Goal: Task Accomplishment & Management: Manage account settings

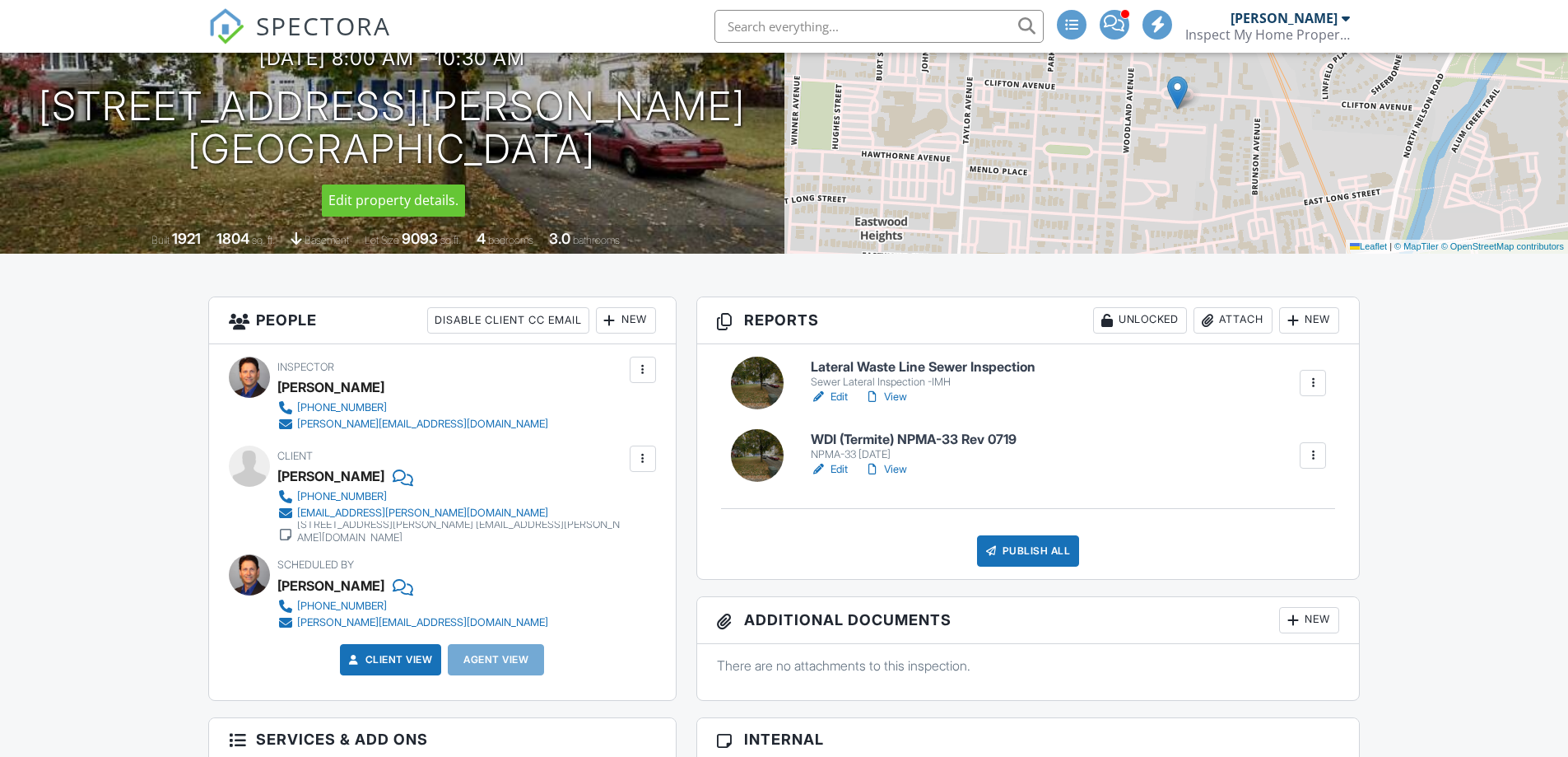
scroll to position [247, 0]
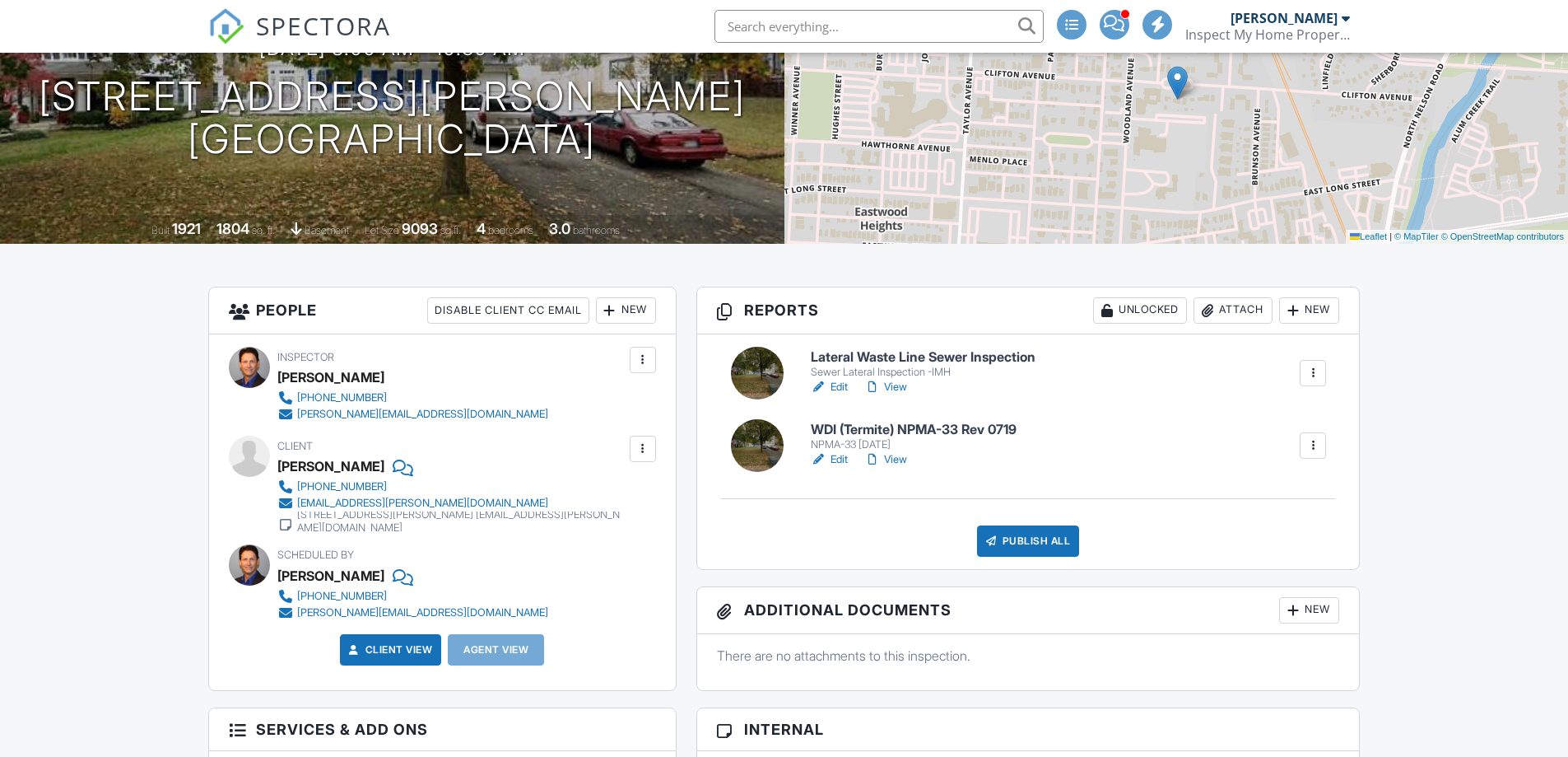
click at [897, 461] on link "View" at bounding box center [885, 459] width 43 height 17
click at [844, 386] on link "Edit" at bounding box center [828, 387] width 37 height 17
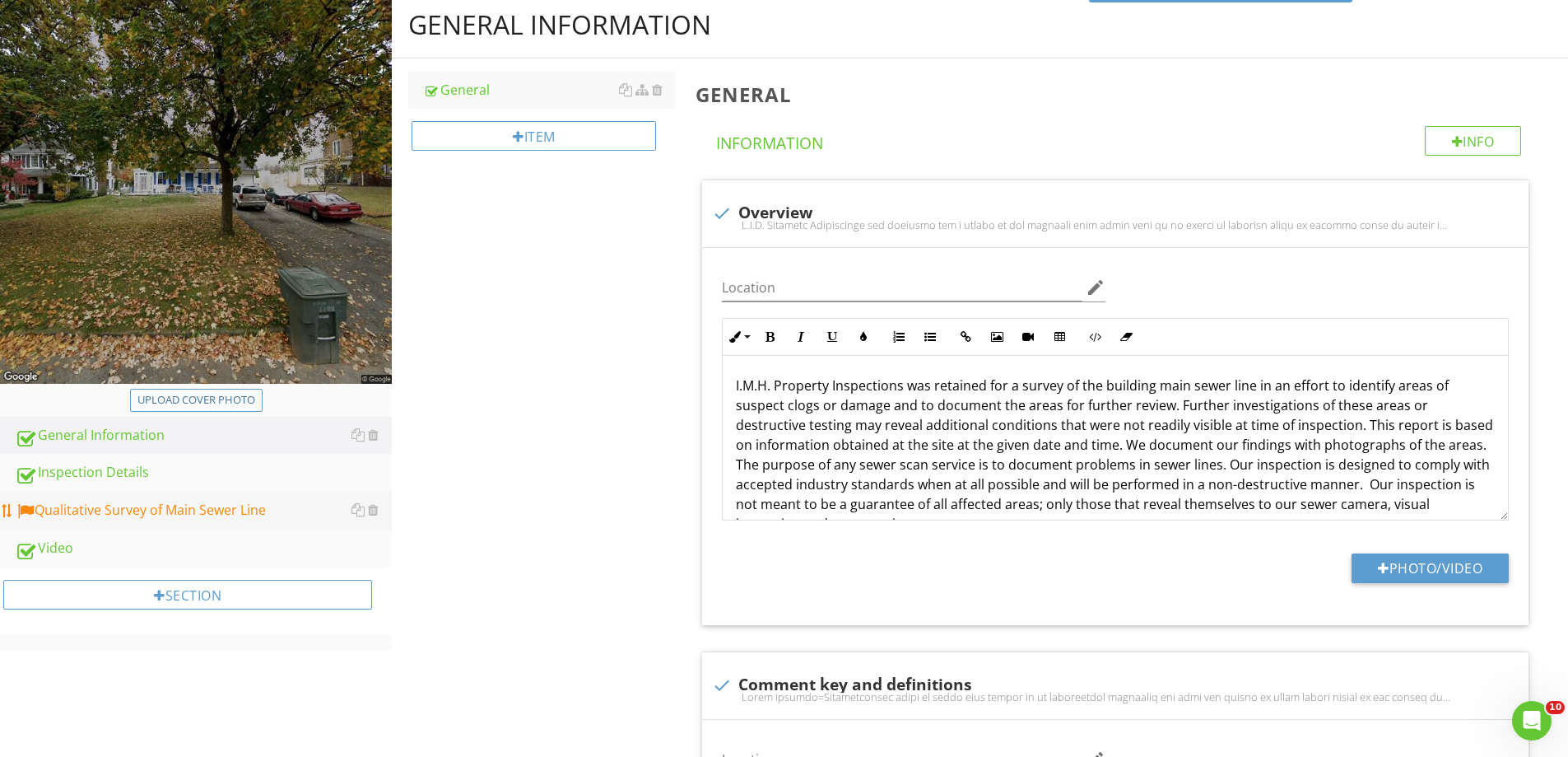
scroll to position [247, 0]
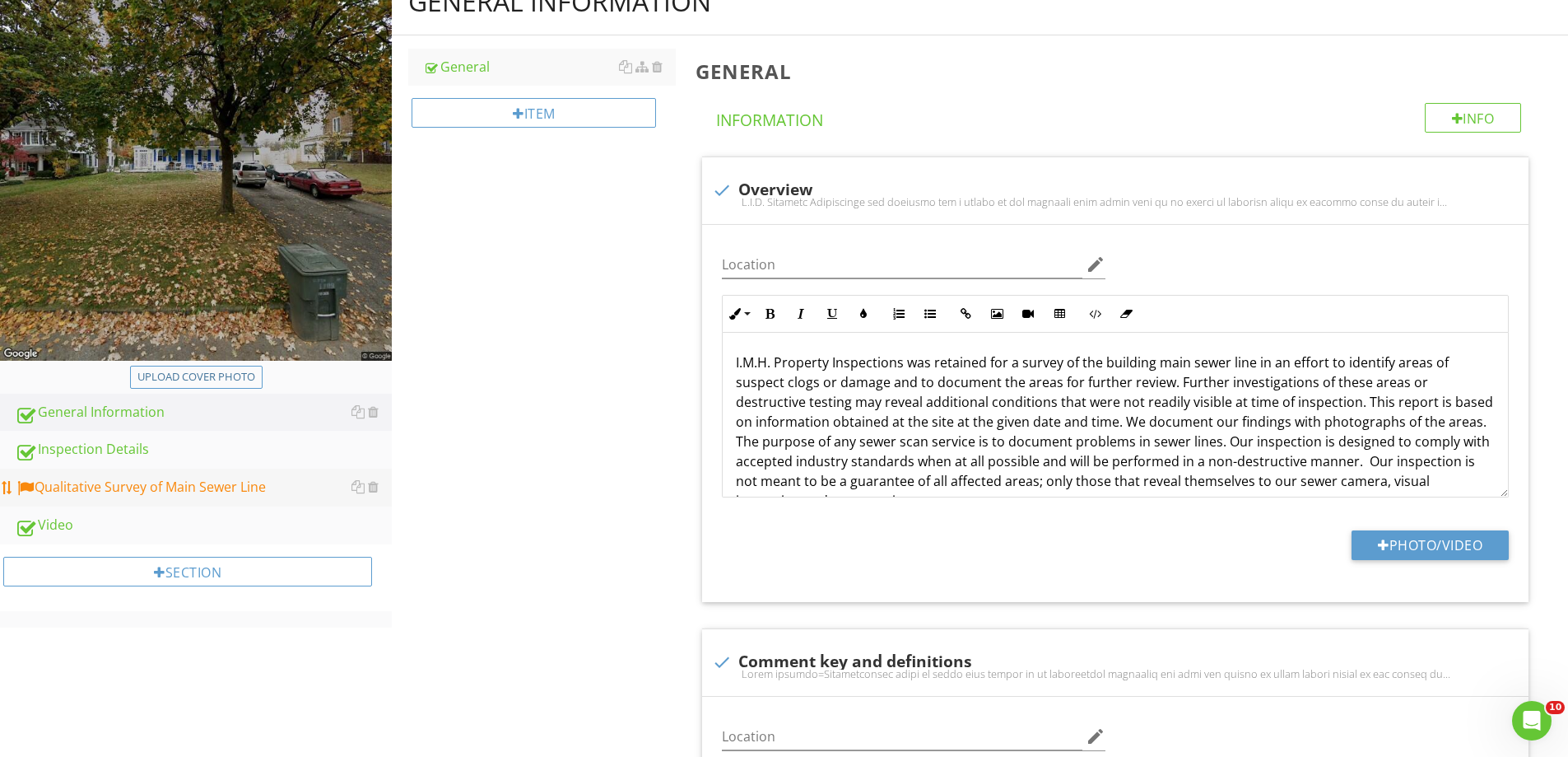
click at [159, 472] on link "Qualitative Survey of Main Sewer Line" at bounding box center [203, 487] width 377 height 38
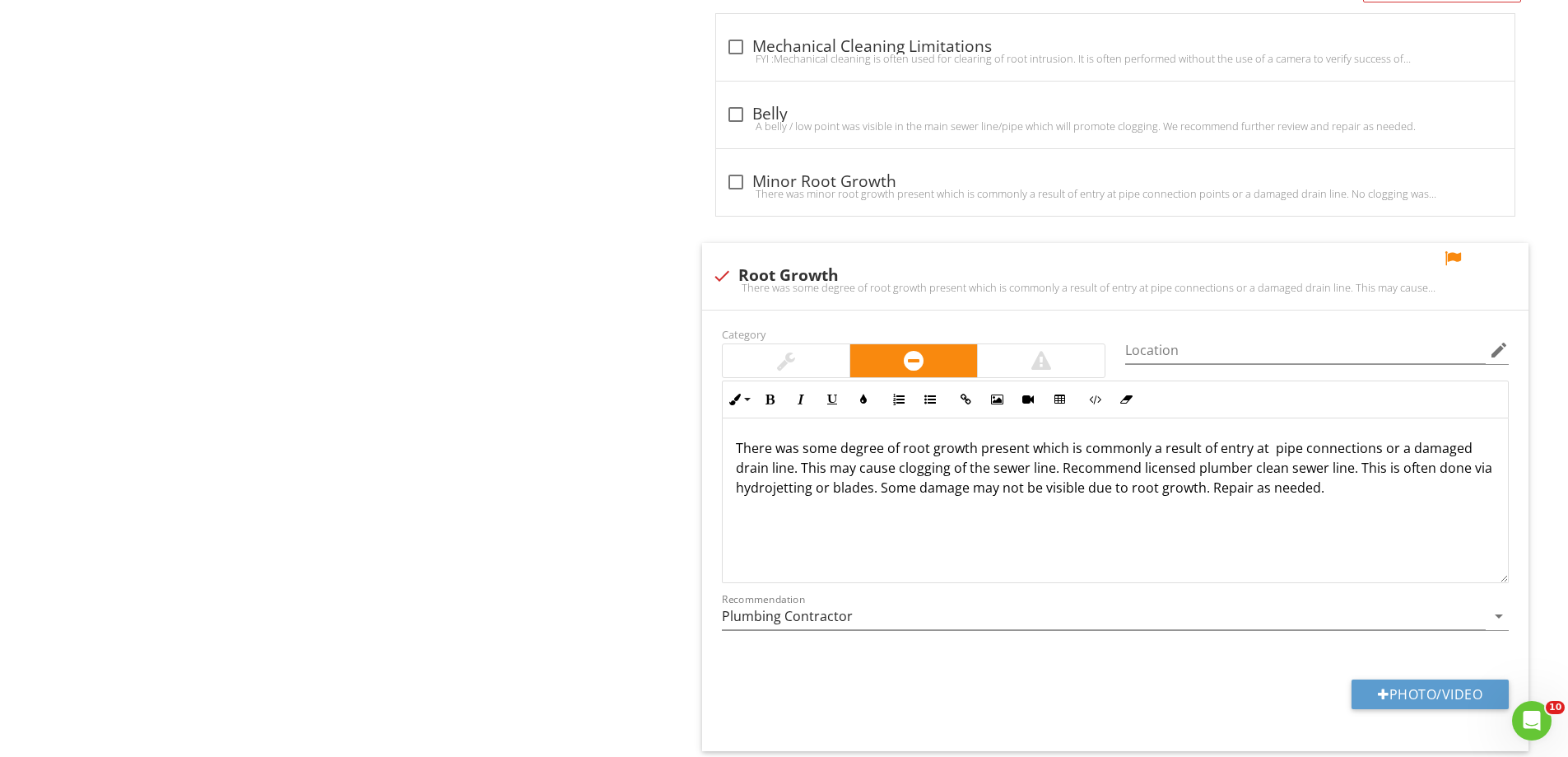
scroll to position [1400, 0]
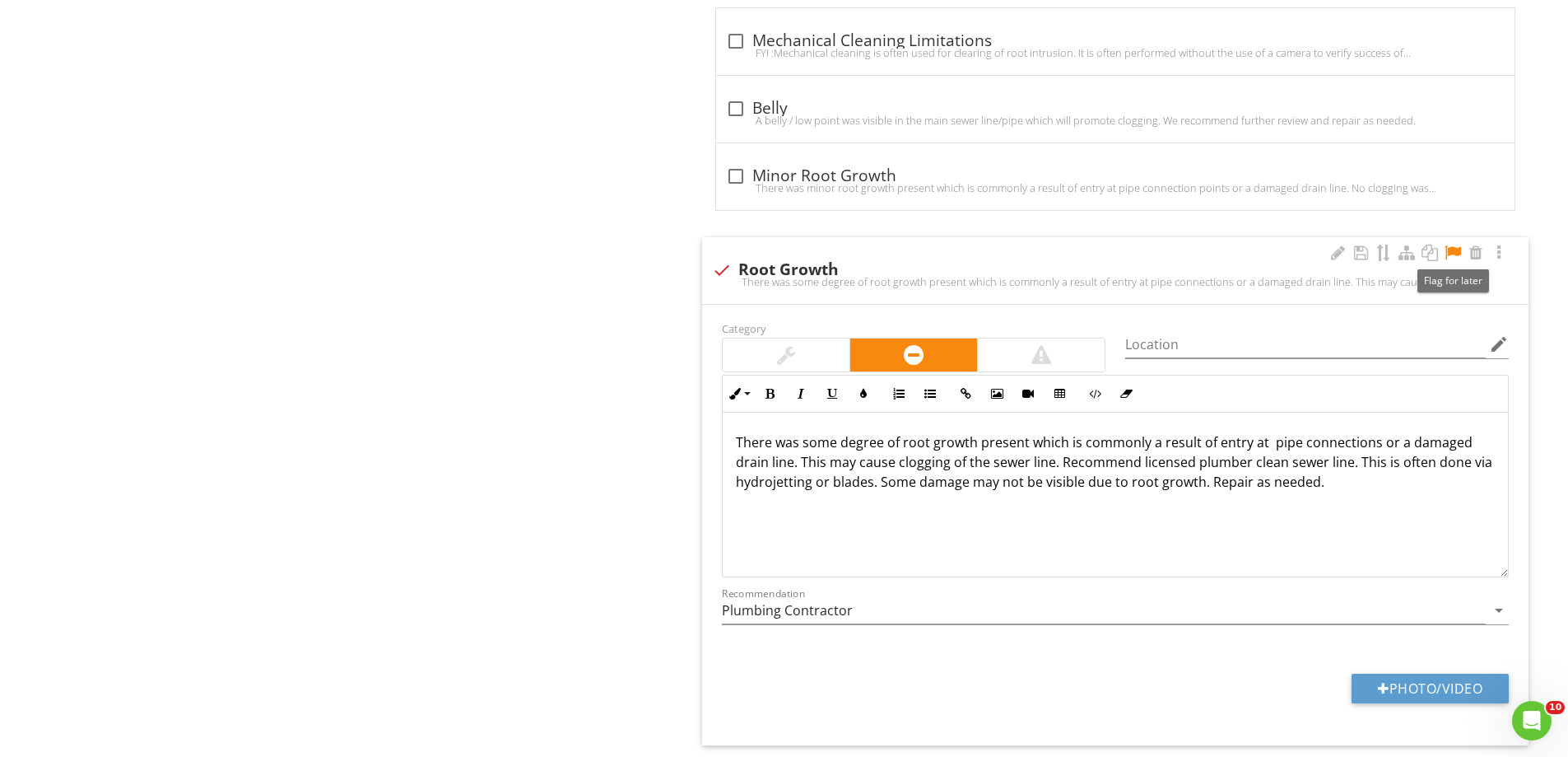
click at [1452, 254] on div at bounding box center [1453, 252] width 20 height 17
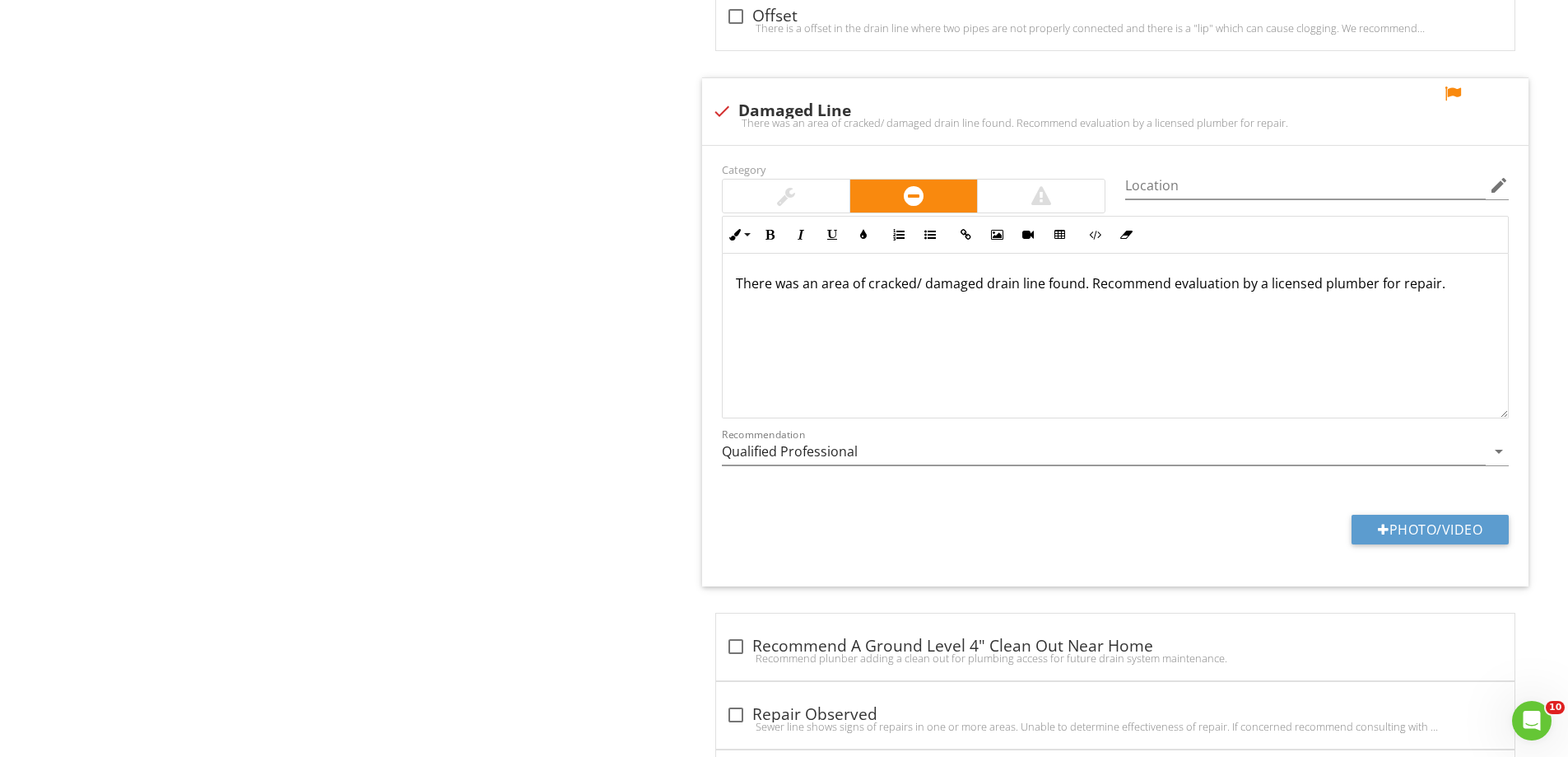
scroll to position [3470, 0]
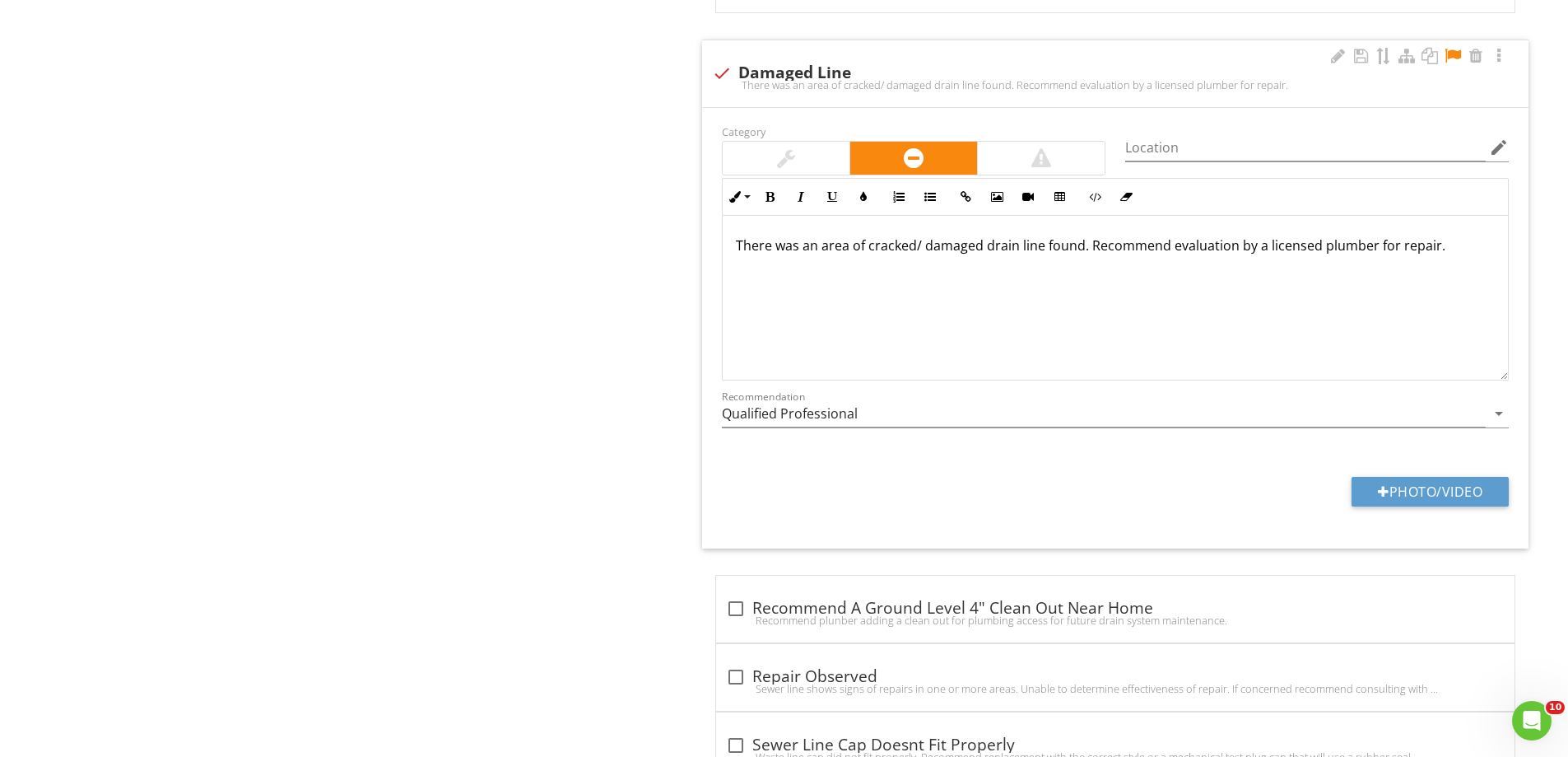
click at [1453, 61] on div at bounding box center [1453, 56] width 20 height 17
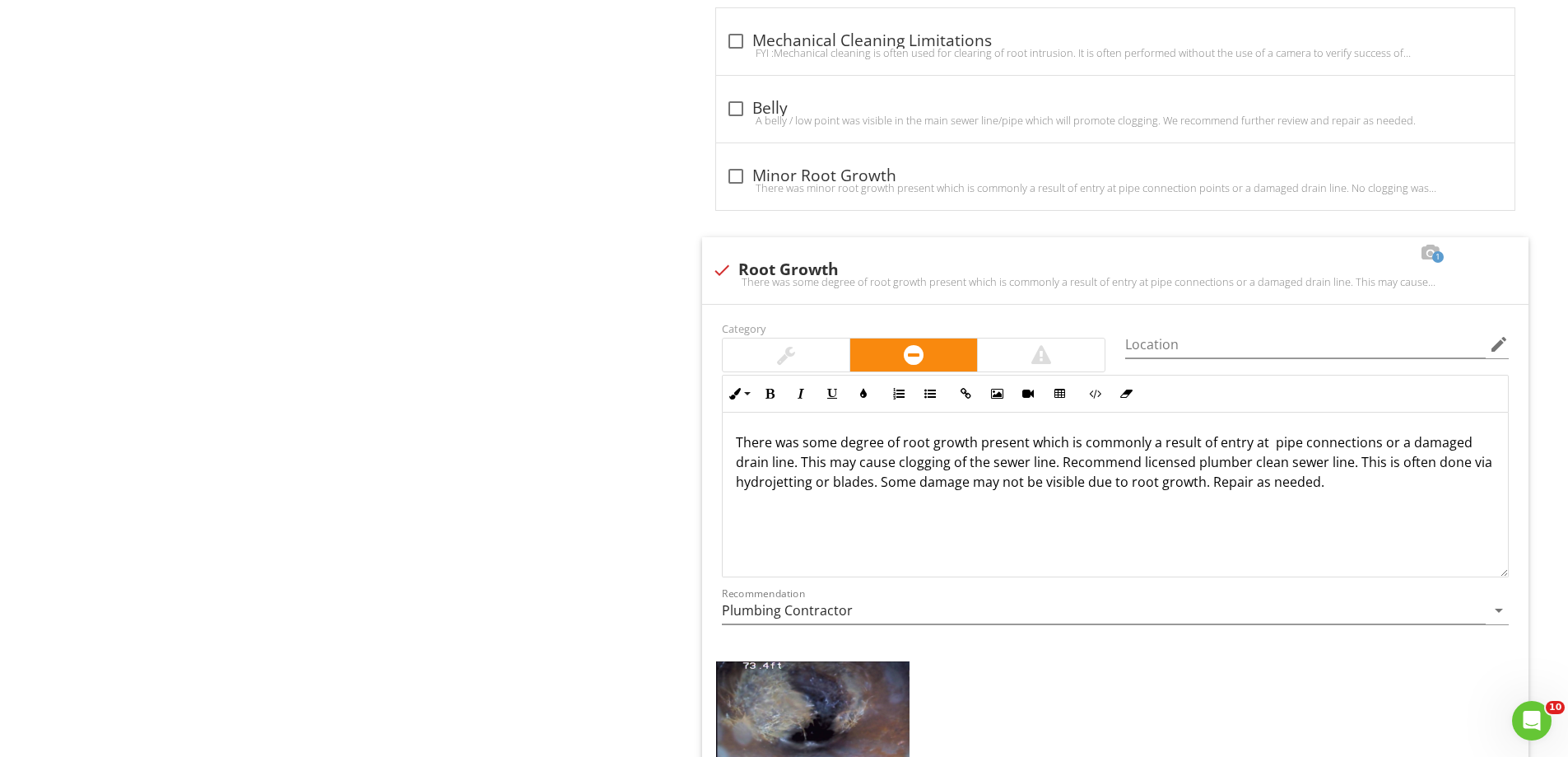
scroll to position [1411, 0]
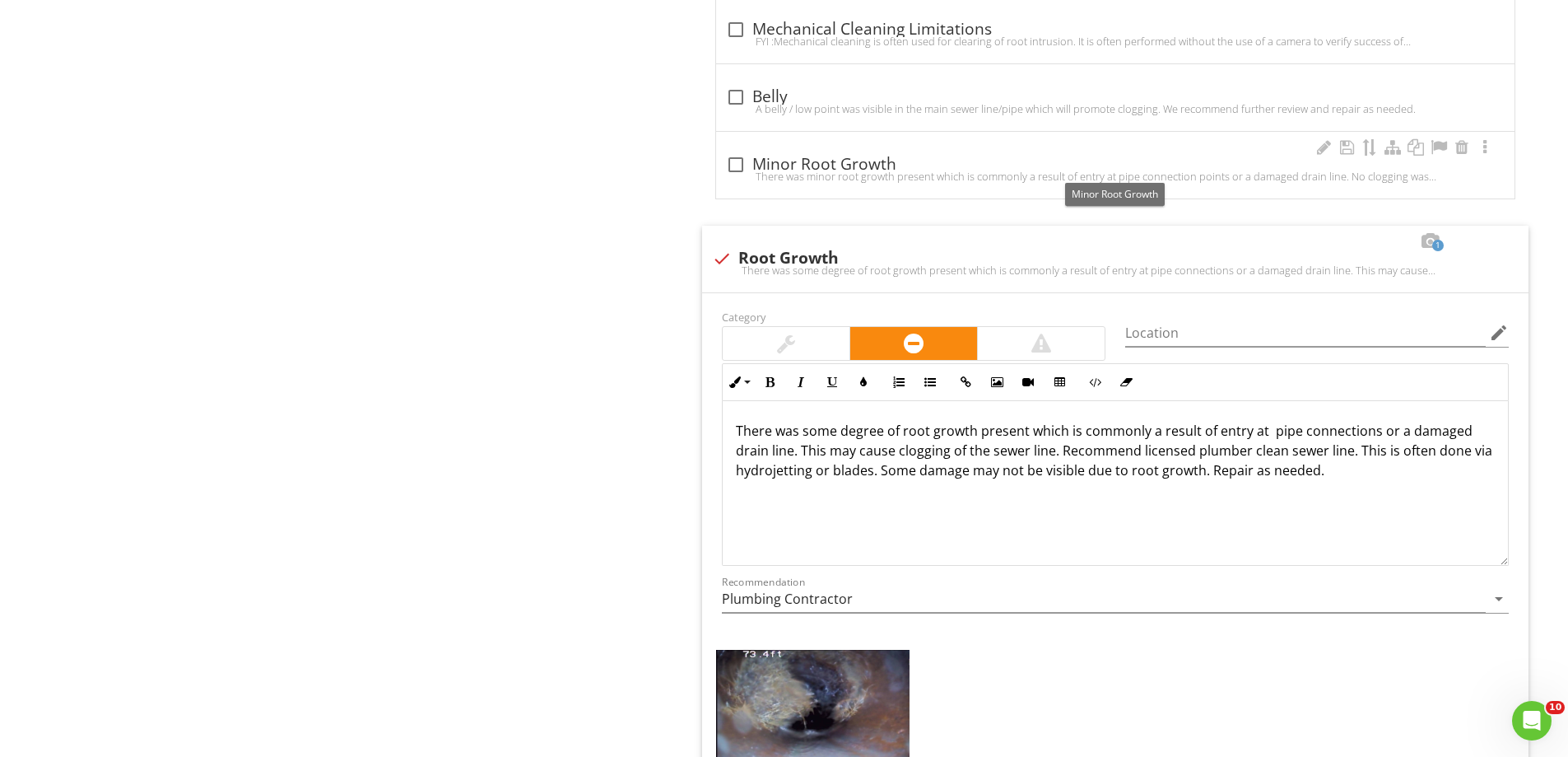
click at [744, 162] on div at bounding box center [736, 165] width 28 height 28
checkbox input "true"
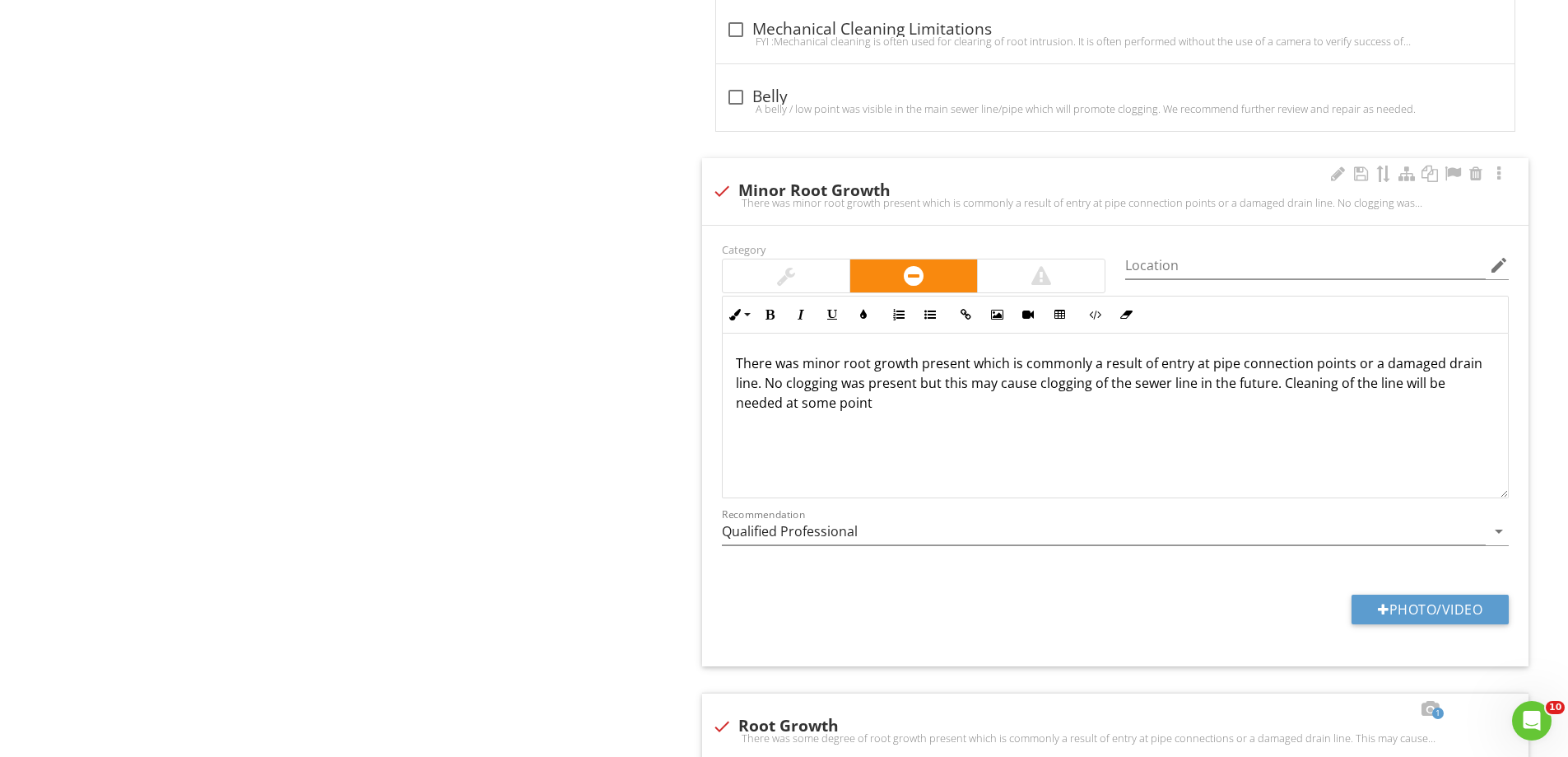
click at [848, 253] on div "Category" at bounding box center [913, 266] width 404 height 55
click at [794, 272] on div at bounding box center [785, 276] width 18 height 20
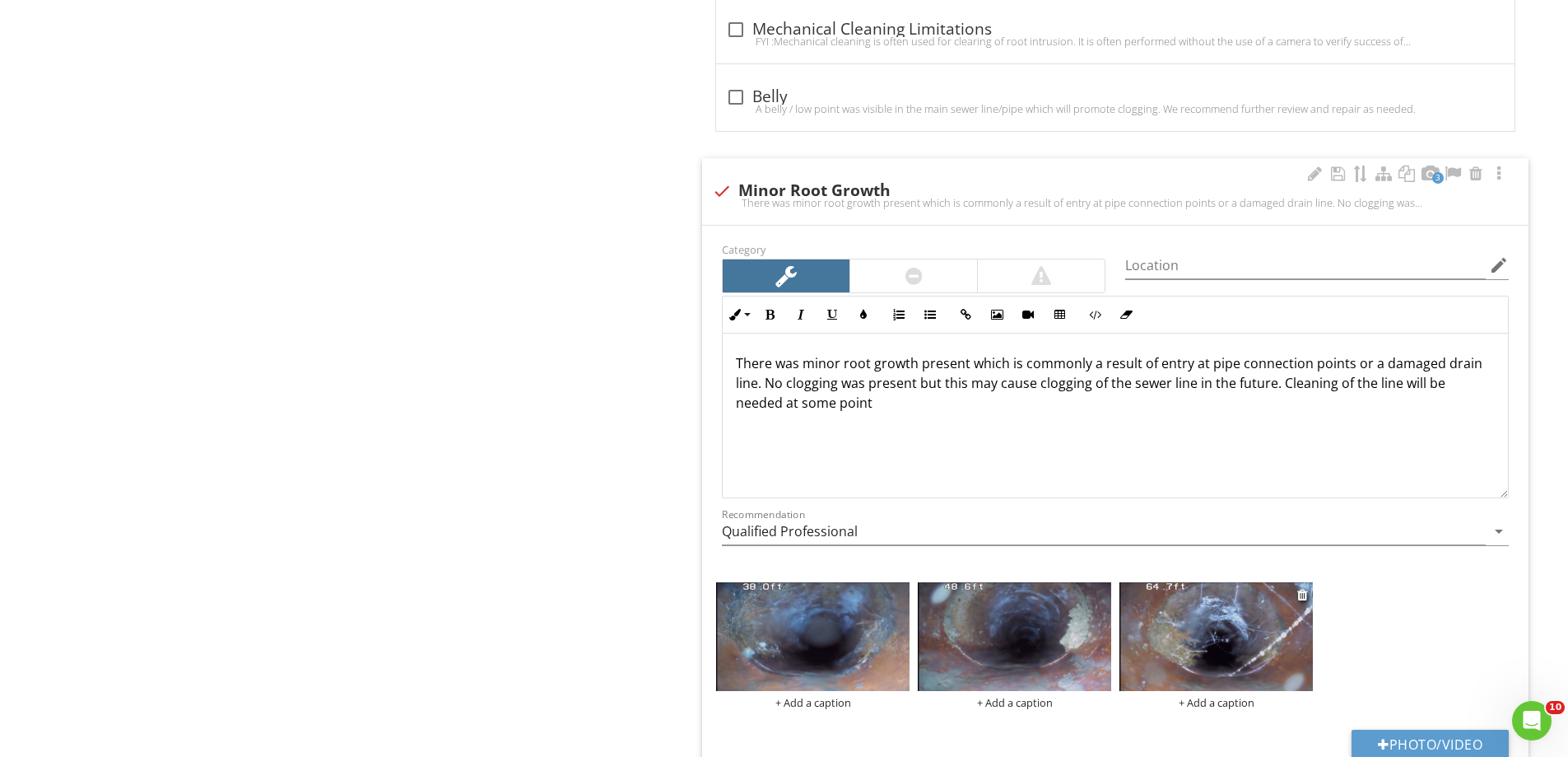
click at [1196, 650] on img at bounding box center [1215, 637] width 193 height 109
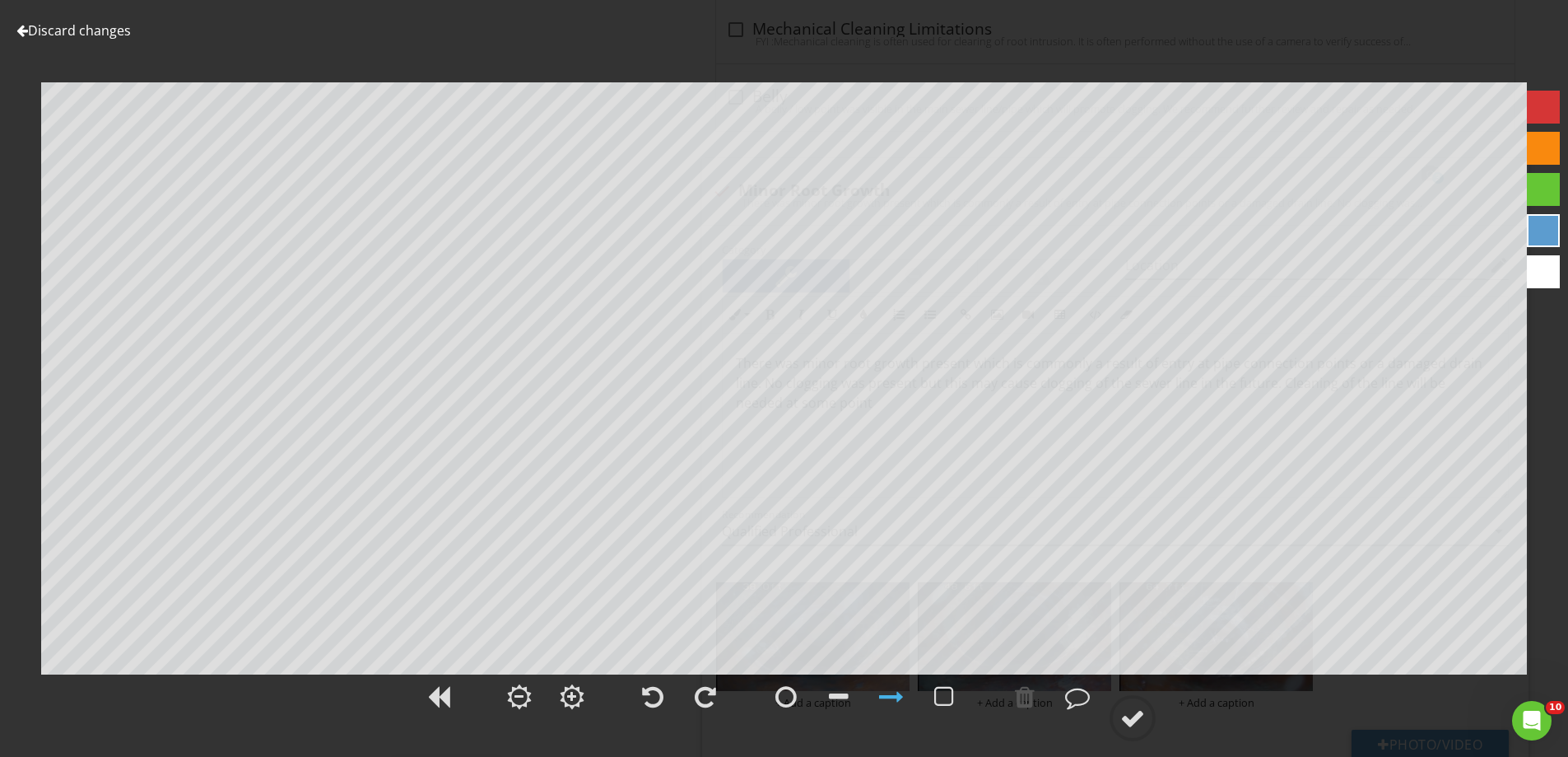
click at [77, 34] on link "Discard changes" at bounding box center [73, 31] width 114 height 18
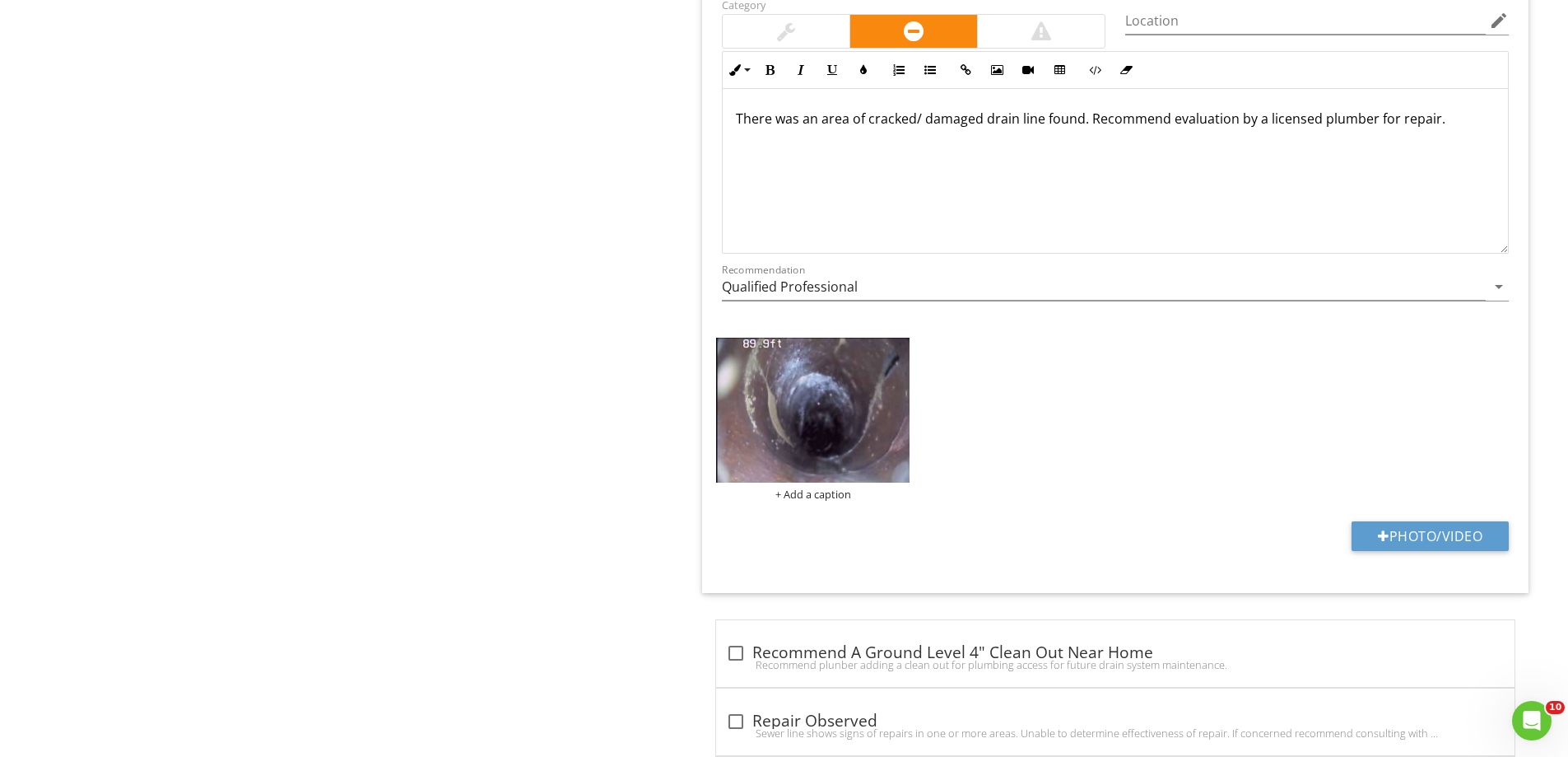
scroll to position [4292, 0]
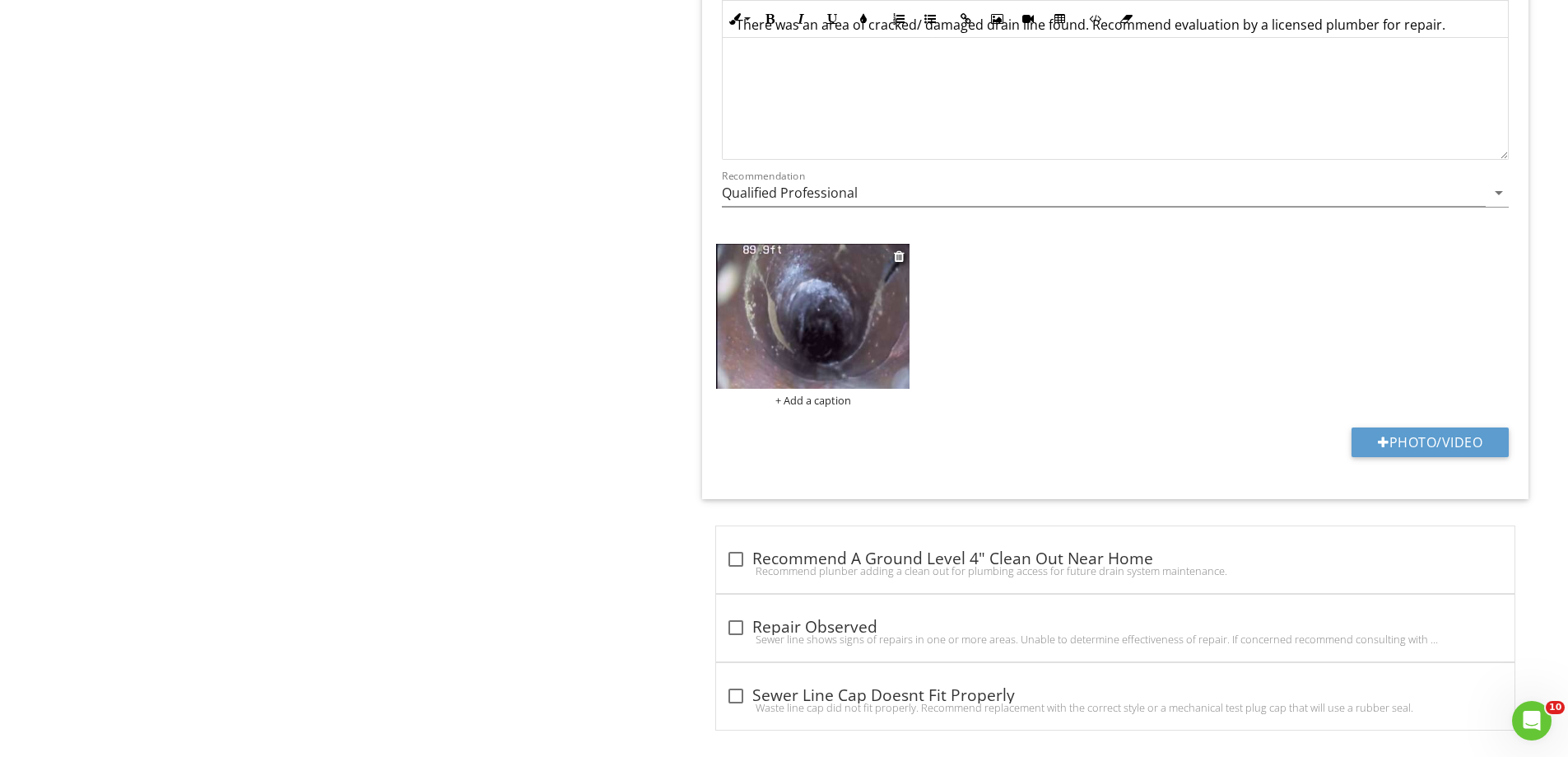
click at [818, 336] on img at bounding box center [812, 316] width 193 height 145
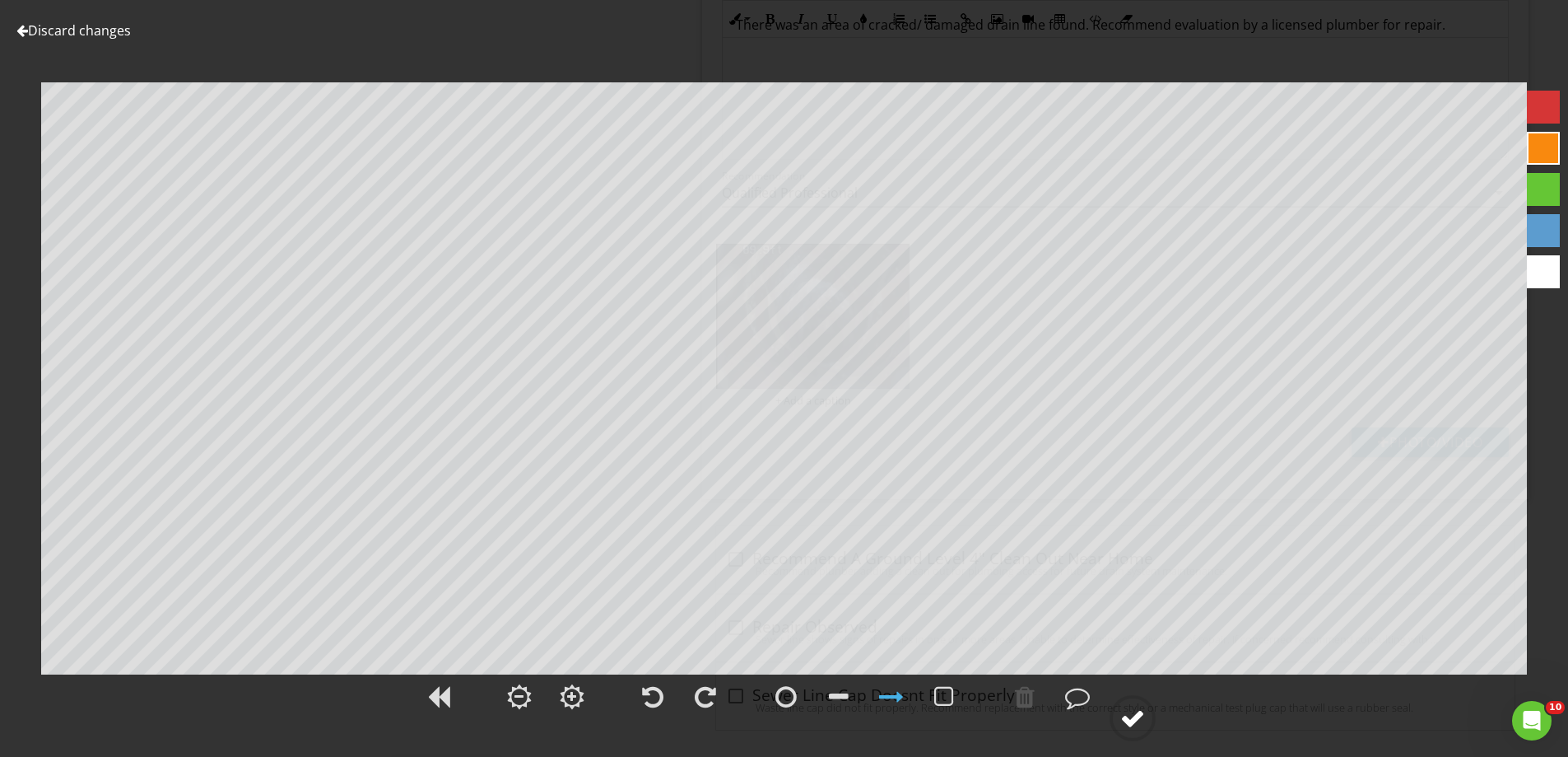
click at [1130, 724] on div at bounding box center [1132, 717] width 25 height 25
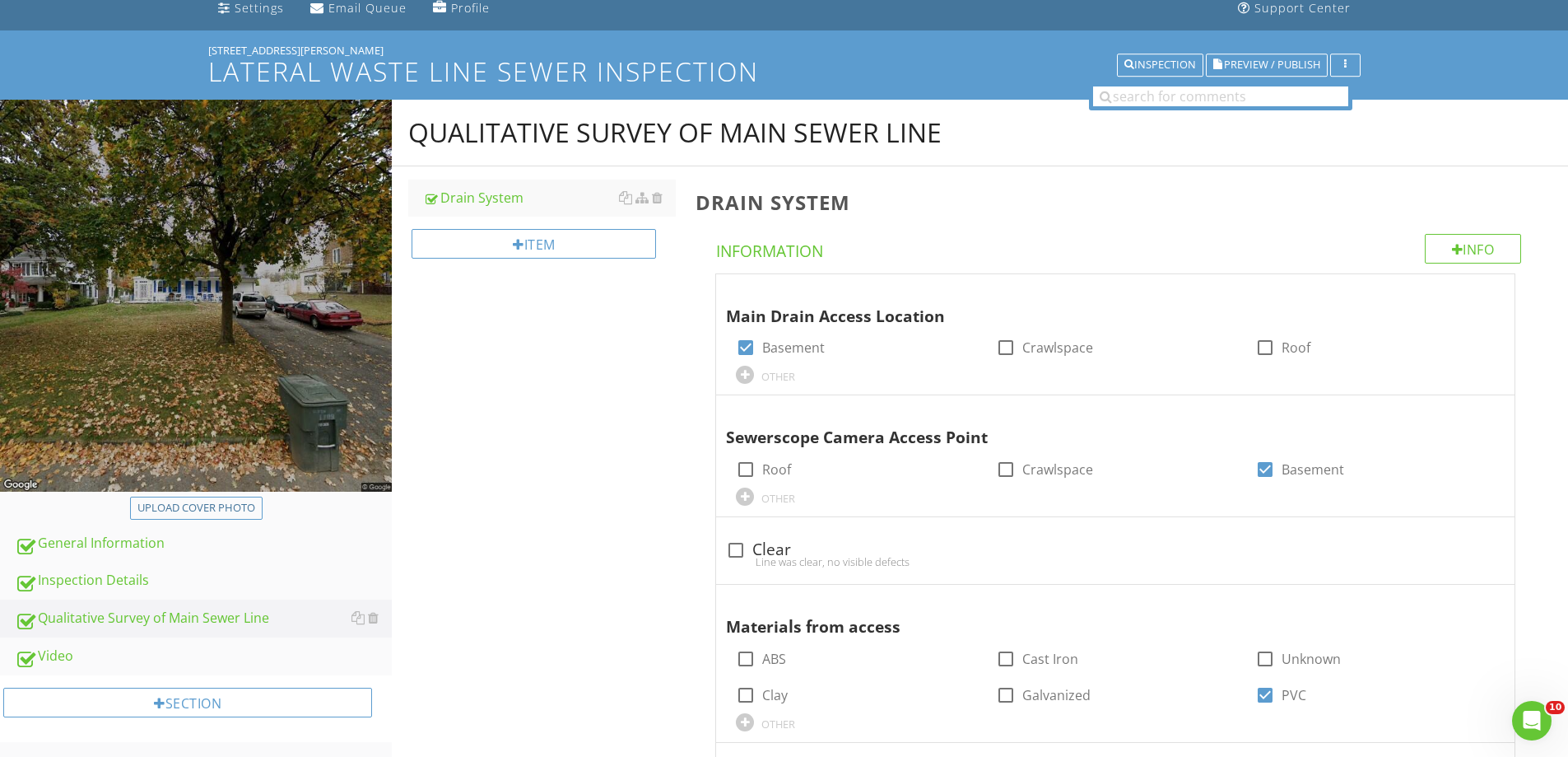
scroll to position [165, 0]
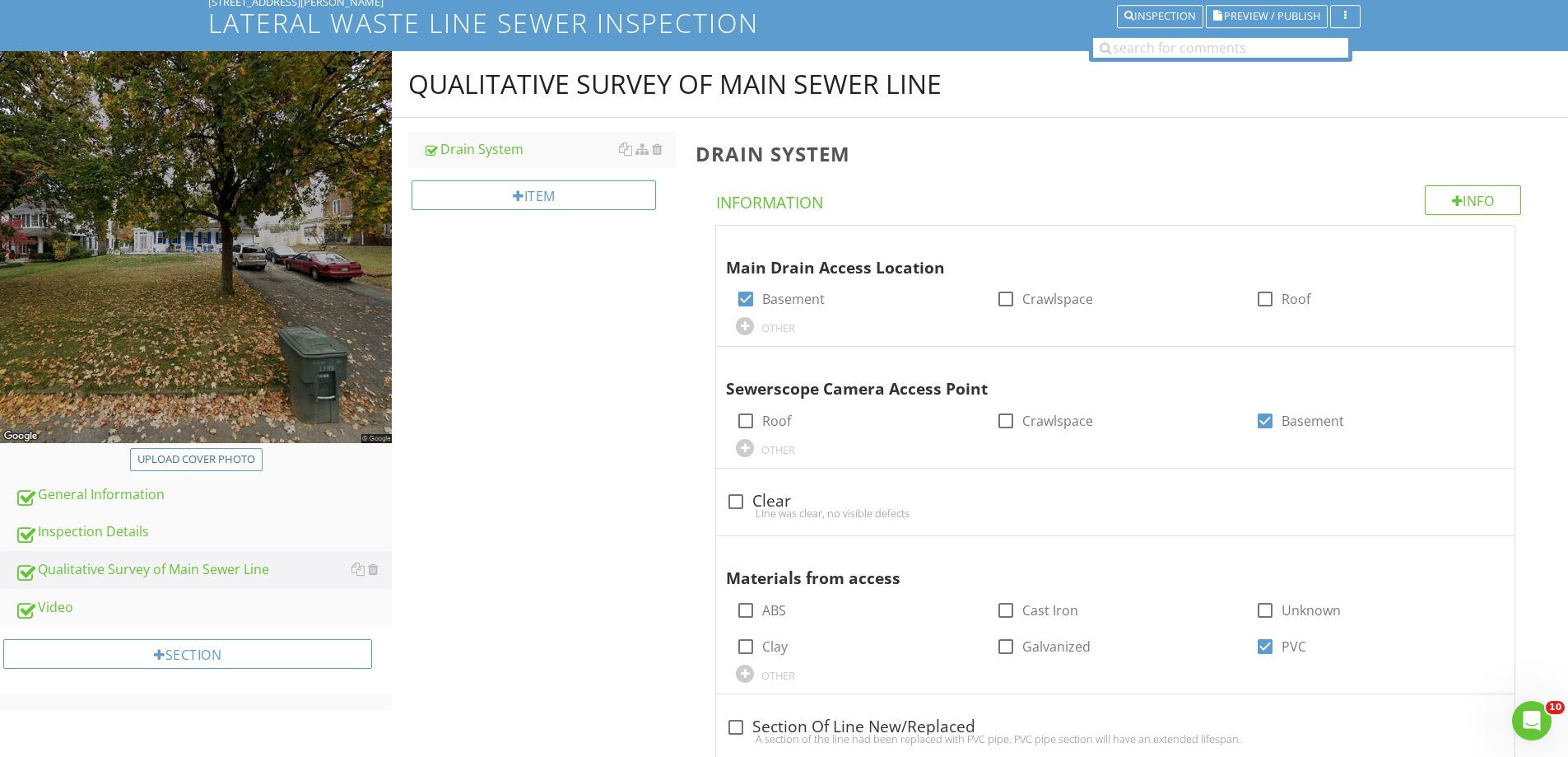
click at [162, 442] on div at bounding box center [195, 249] width 392 height 397
click at [162, 454] on div "Upload cover photo" at bounding box center [196, 459] width 118 height 17
type input "C:\fakepath\Capture.PNG"
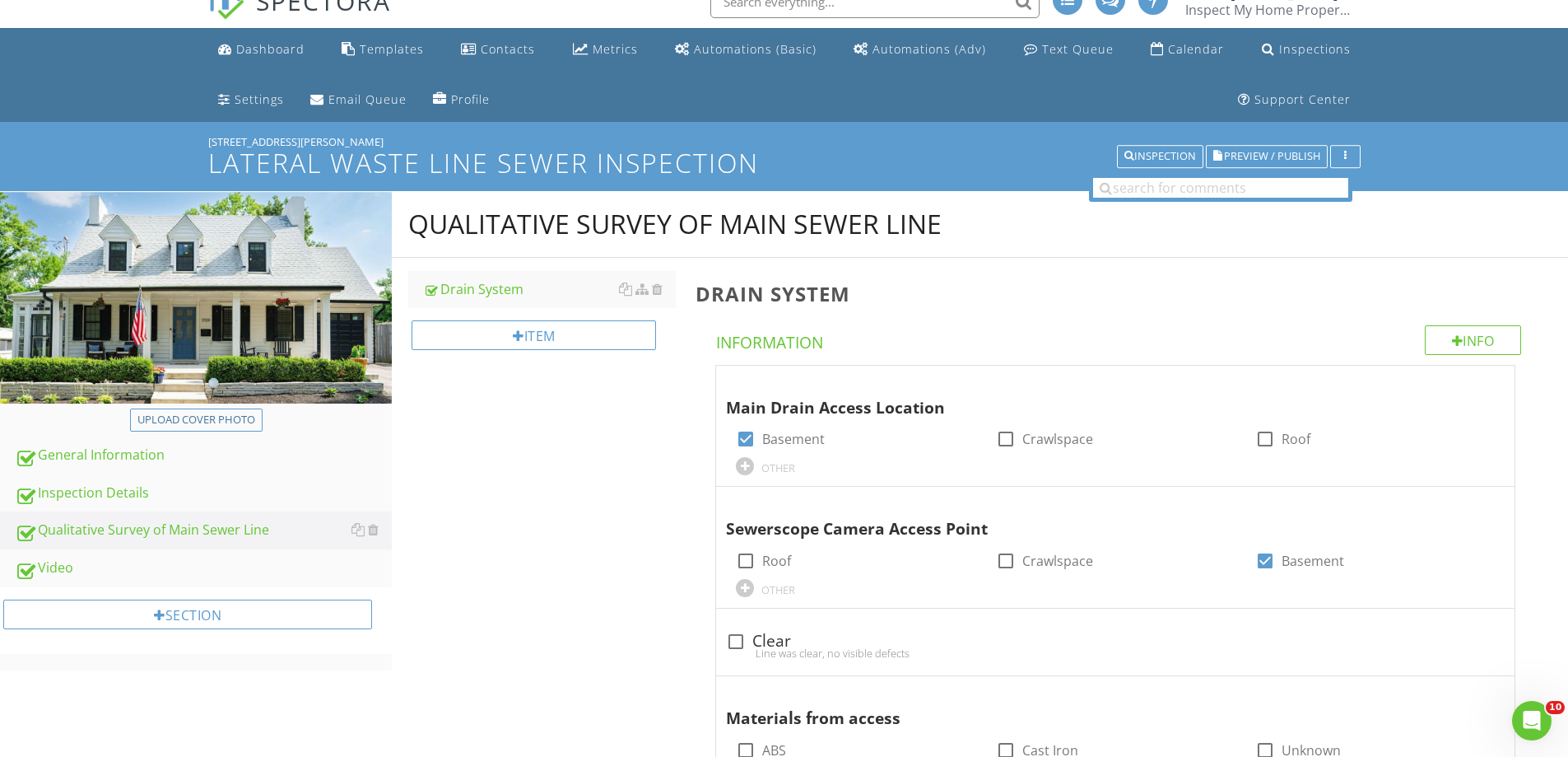
scroll to position [0, 0]
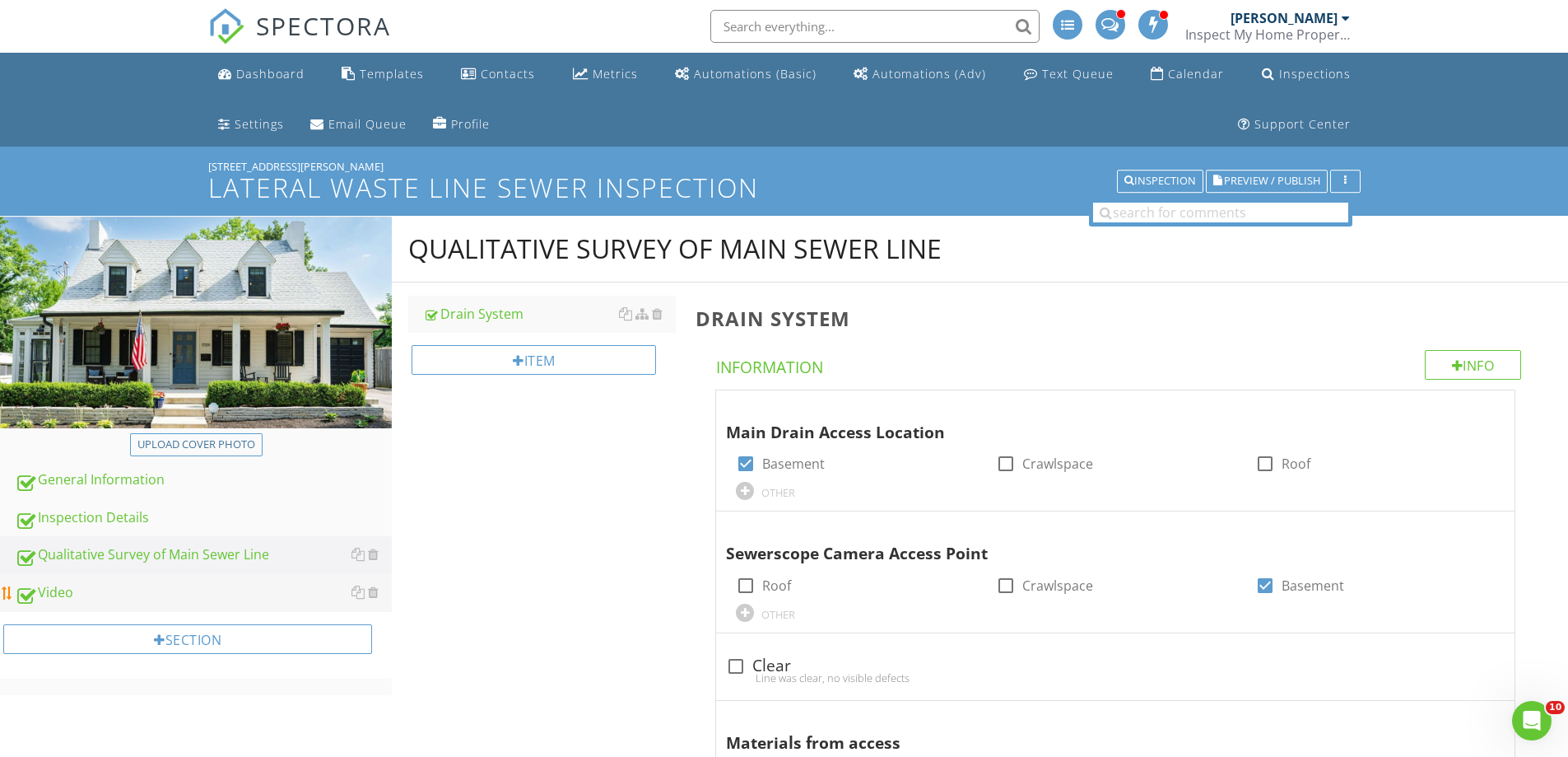
click at [187, 589] on div "Video" at bounding box center [203, 593] width 377 height 22
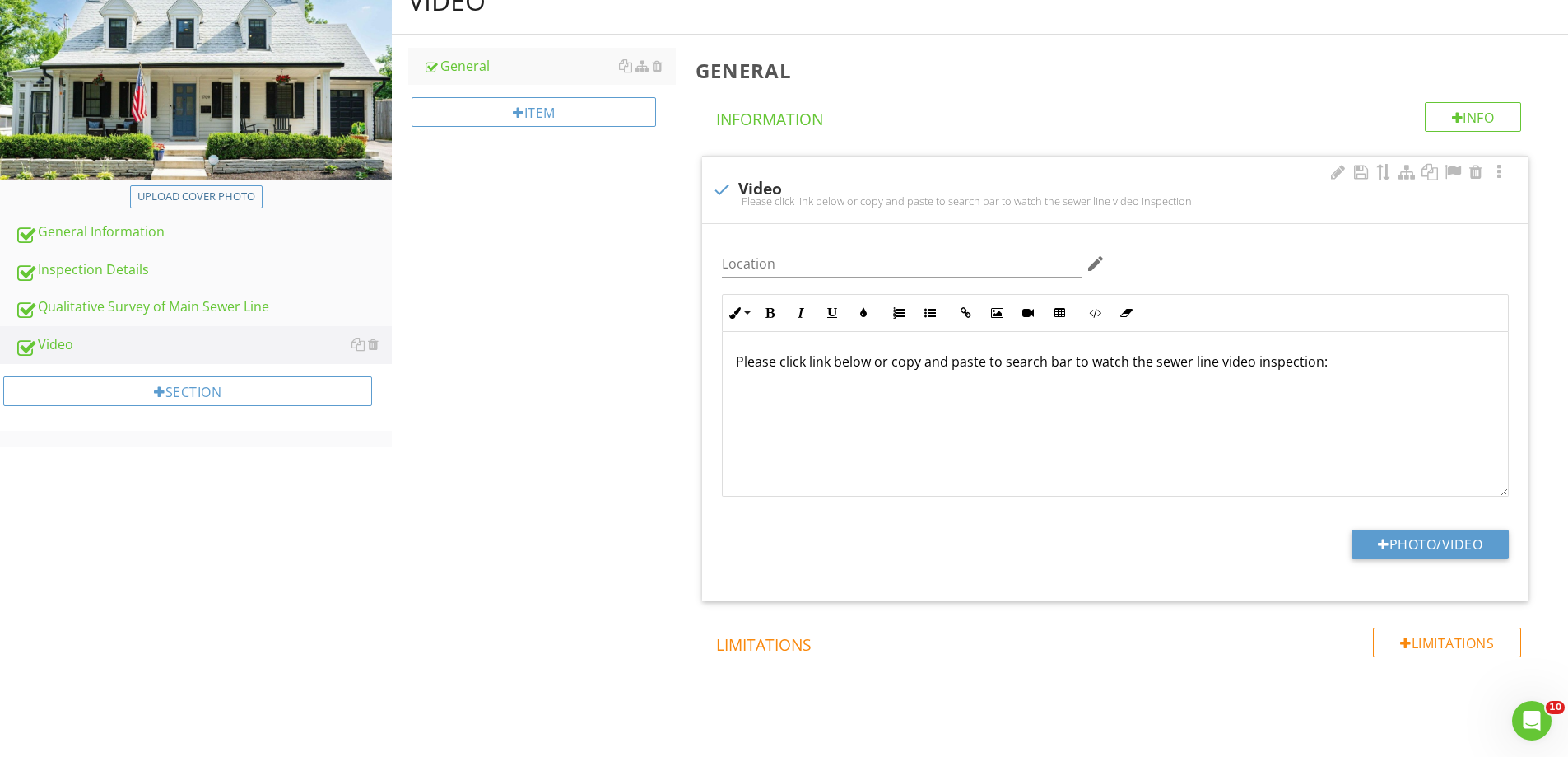
scroll to position [282, 0]
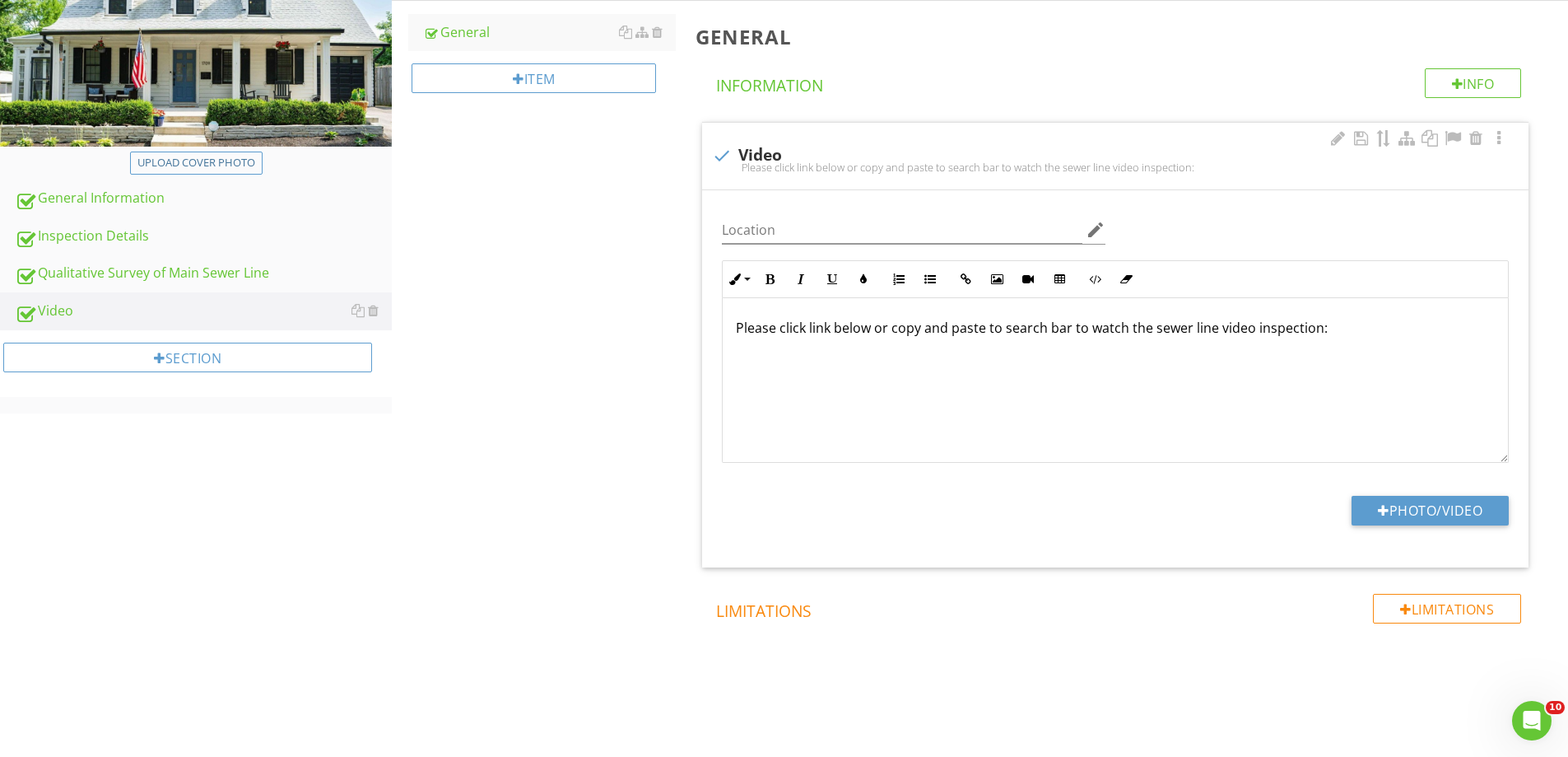
click at [740, 394] on div "Please click link below or copy and paste to search bar to watch the sewer line…" at bounding box center [1116, 380] width 785 height 165
drag, startPoint x: 579, startPoint y: 367, endPoint x: 575, endPoint y: 375, distance: 8.9
click at [577, 367] on div "Video General Item General Info Information check Video Please click link below…" at bounding box center [980, 346] width 1176 height 823
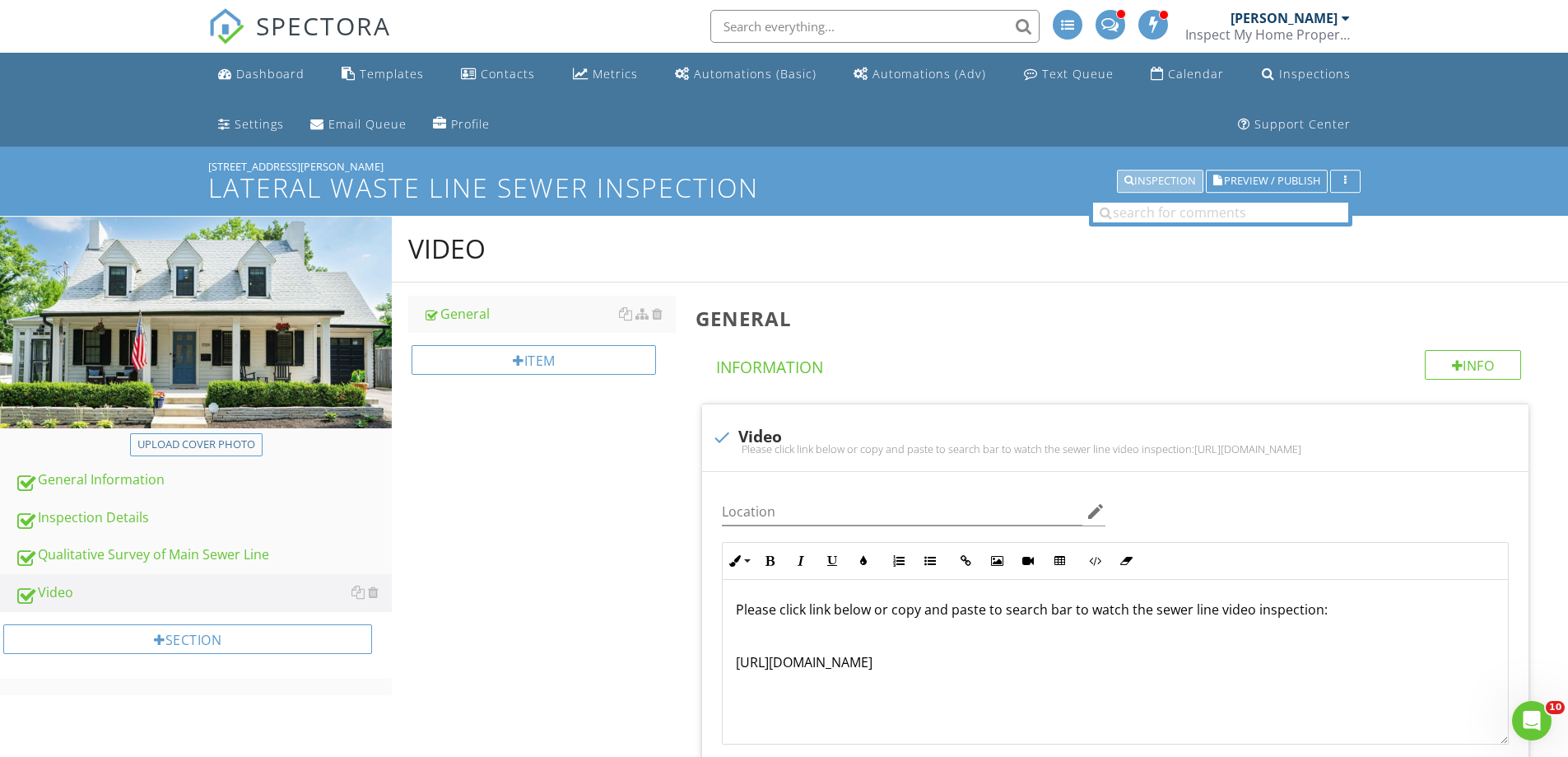
click at [1167, 176] on div "Inspection" at bounding box center [1159, 182] width 71 height 12
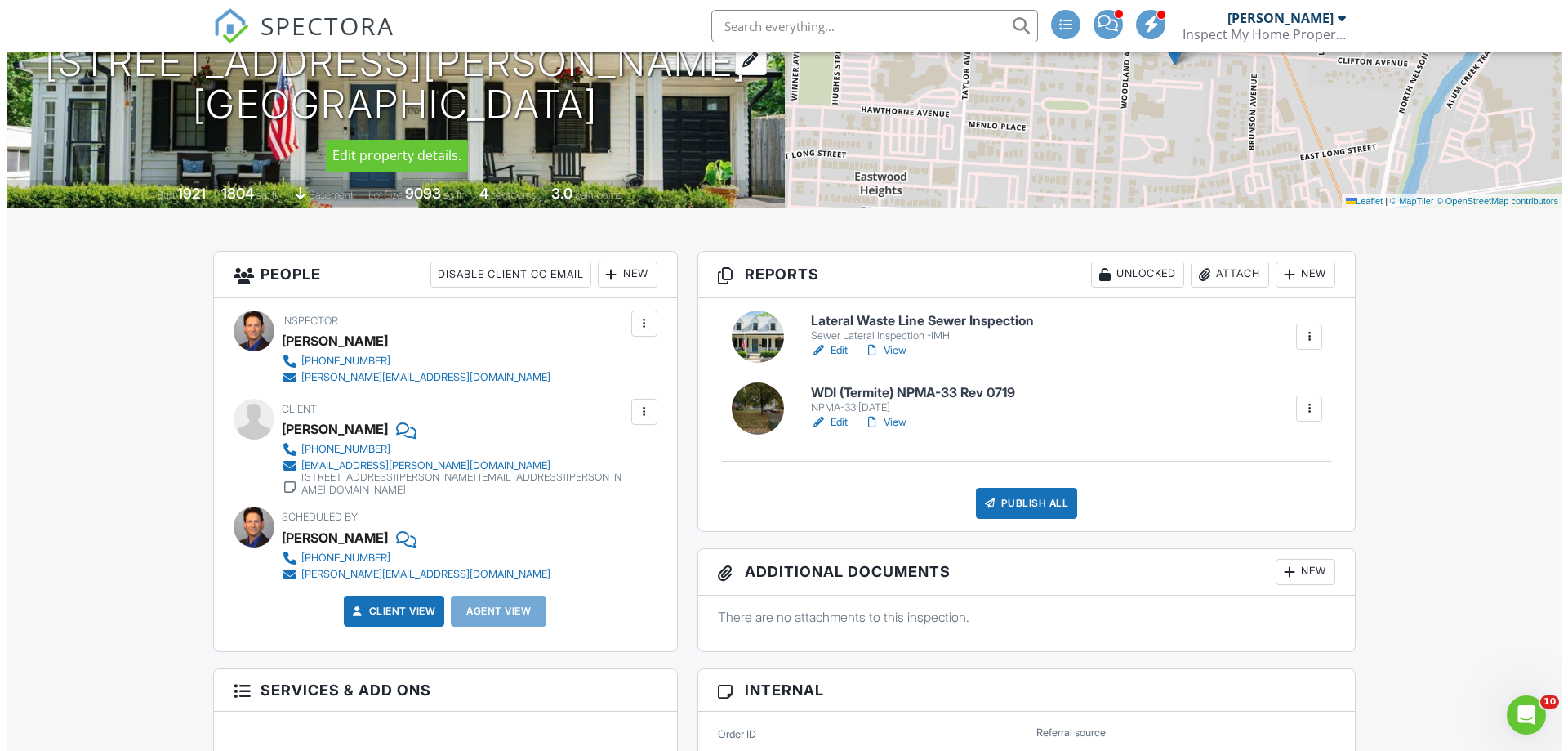
scroll to position [490, 0]
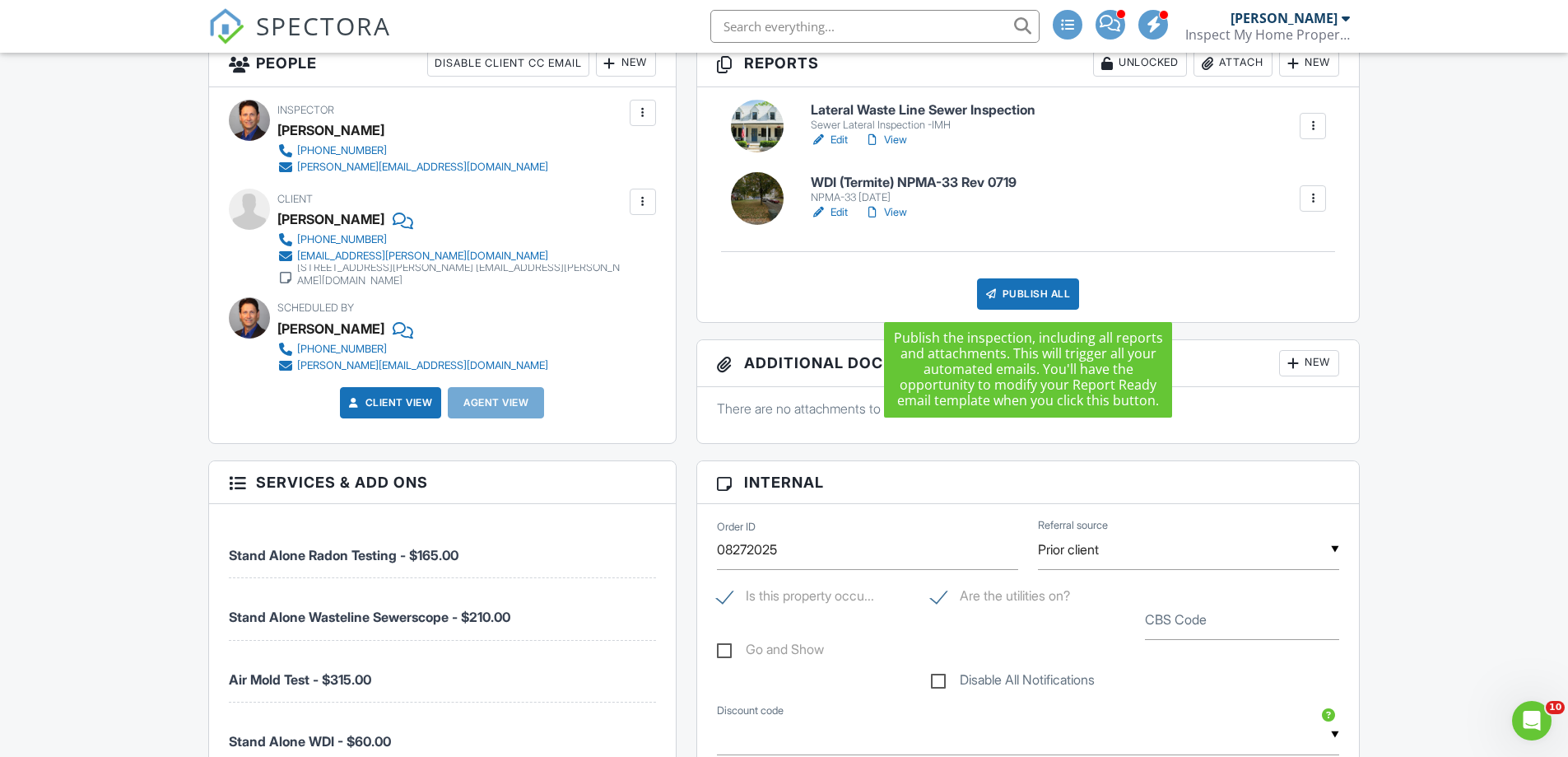
click at [1029, 290] on div "Publish All" at bounding box center [1028, 294] width 103 height 32
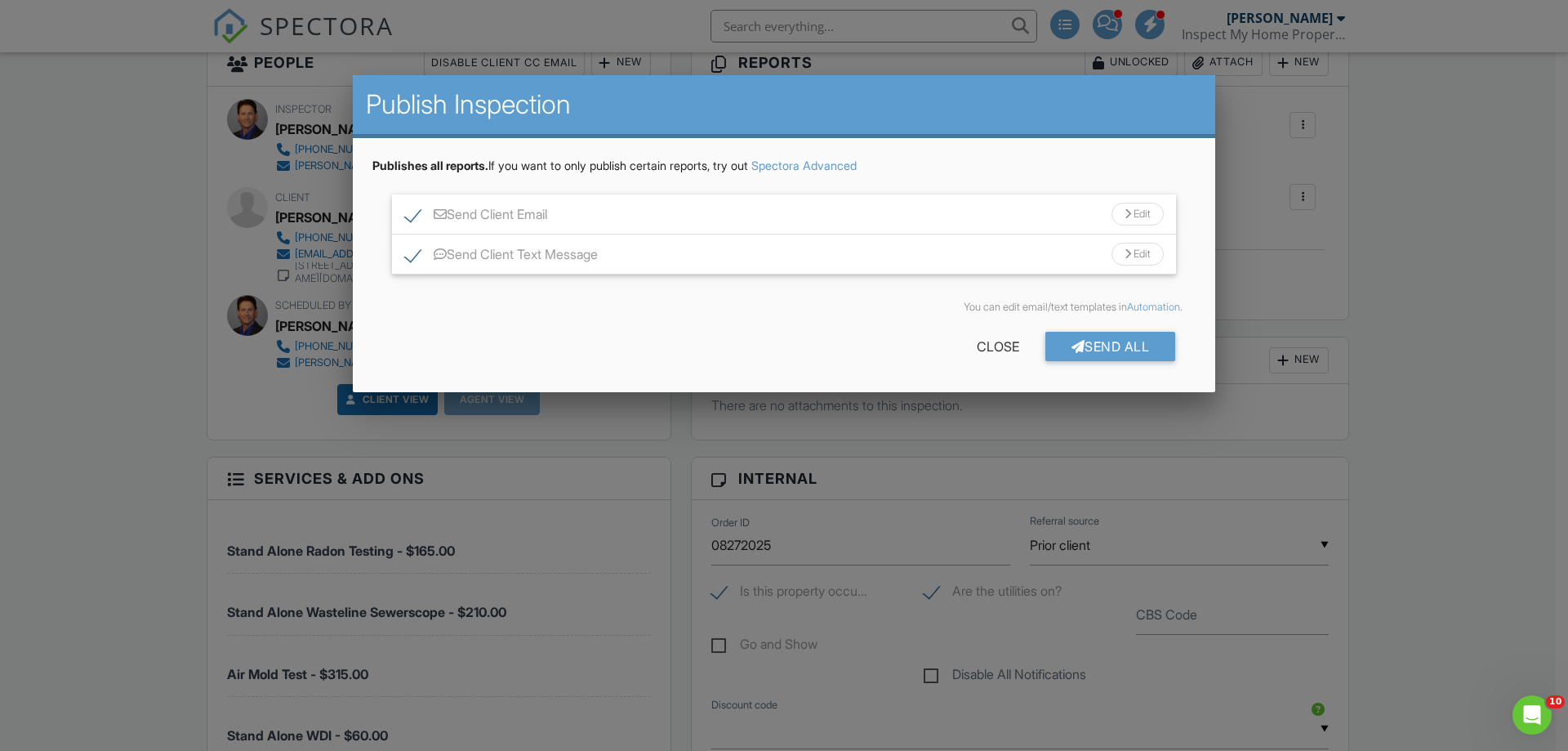
click at [1146, 215] on div "Edit" at bounding box center [1137, 214] width 52 height 23
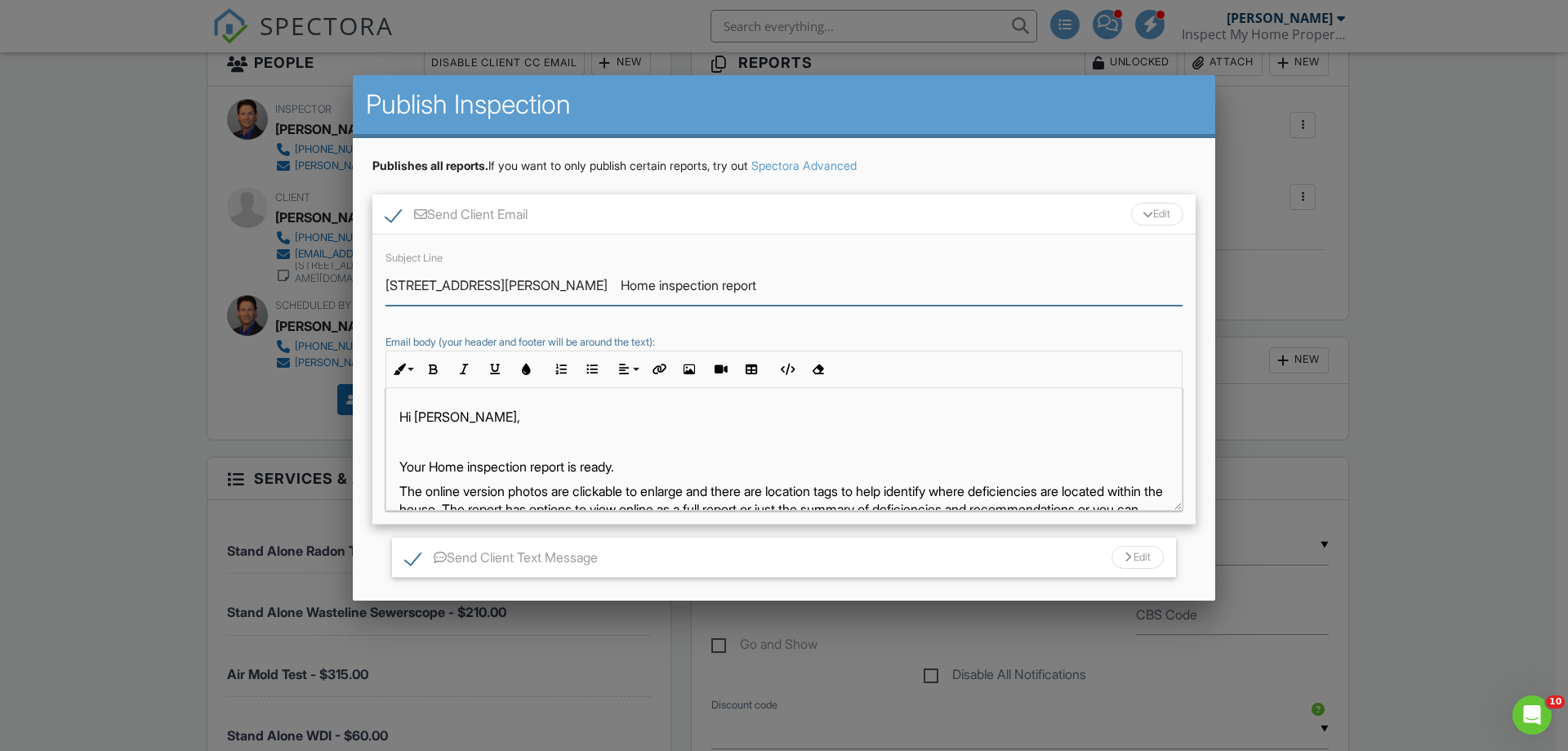
drag, startPoint x: 497, startPoint y: 285, endPoint x: 600, endPoint y: 286, distance: 103.0
click at [600, 286] on input "1709 Clifton Ave Home inspection report" at bounding box center [784, 285] width 797 height 40
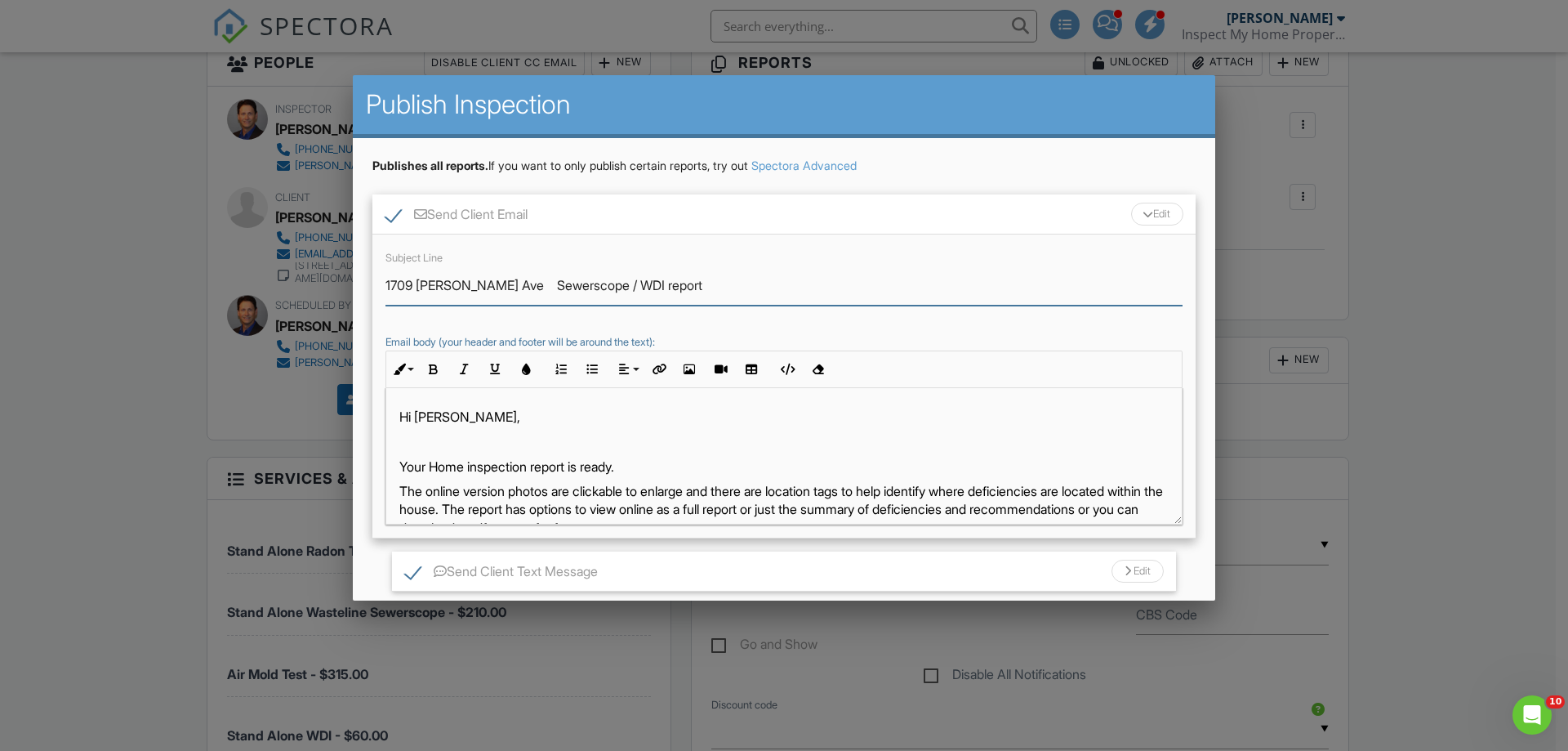
drag, startPoint x: 1163, startPoint y: 506, endPoint x: 1163, endPoint y: 557, distance: 51.0
click at [1163, 525] on div "Hi Shirin, Your Home inspection report is ready. The online version photos are …" at bounding box center [784, 456] width 797 height 137
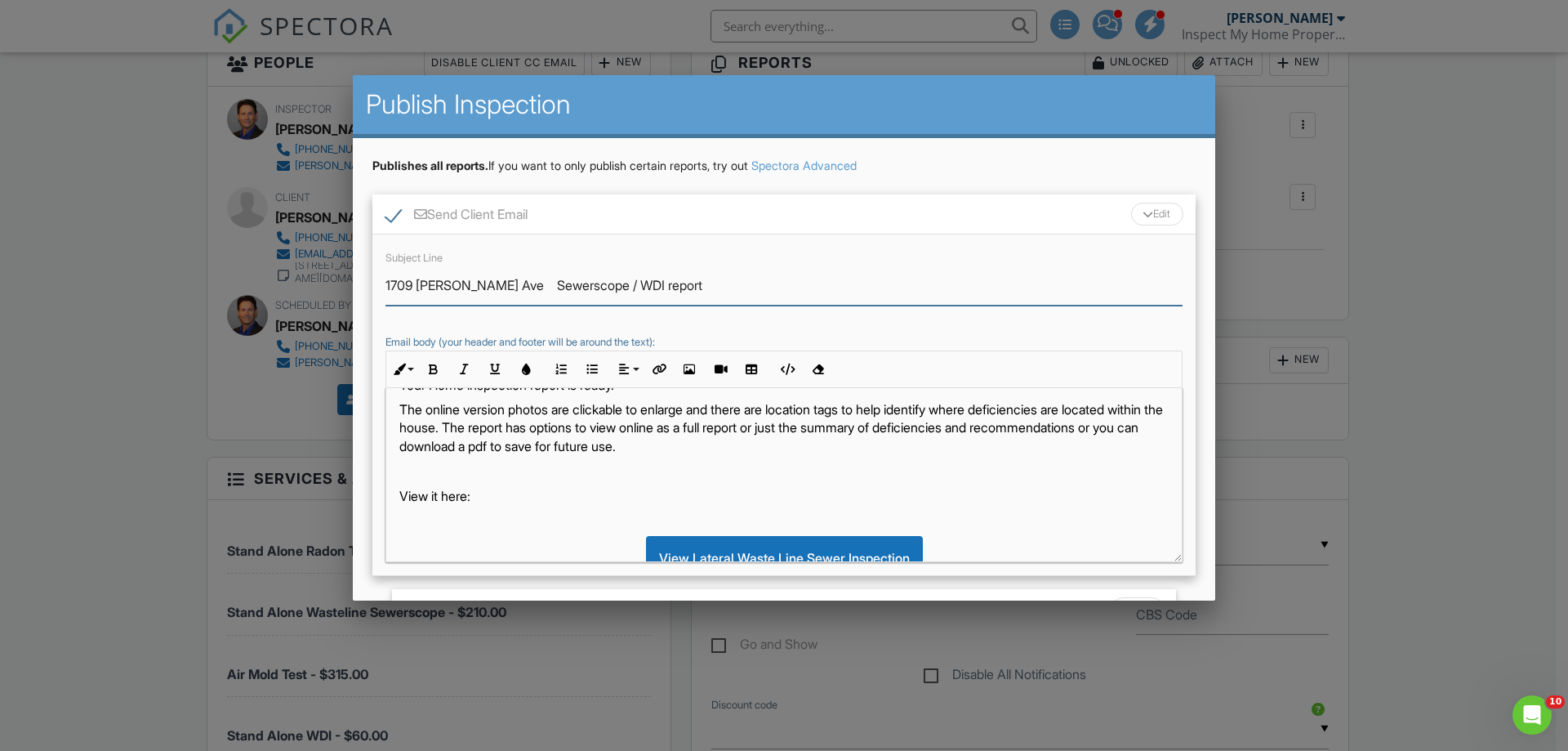
scroll to position [0, 0]
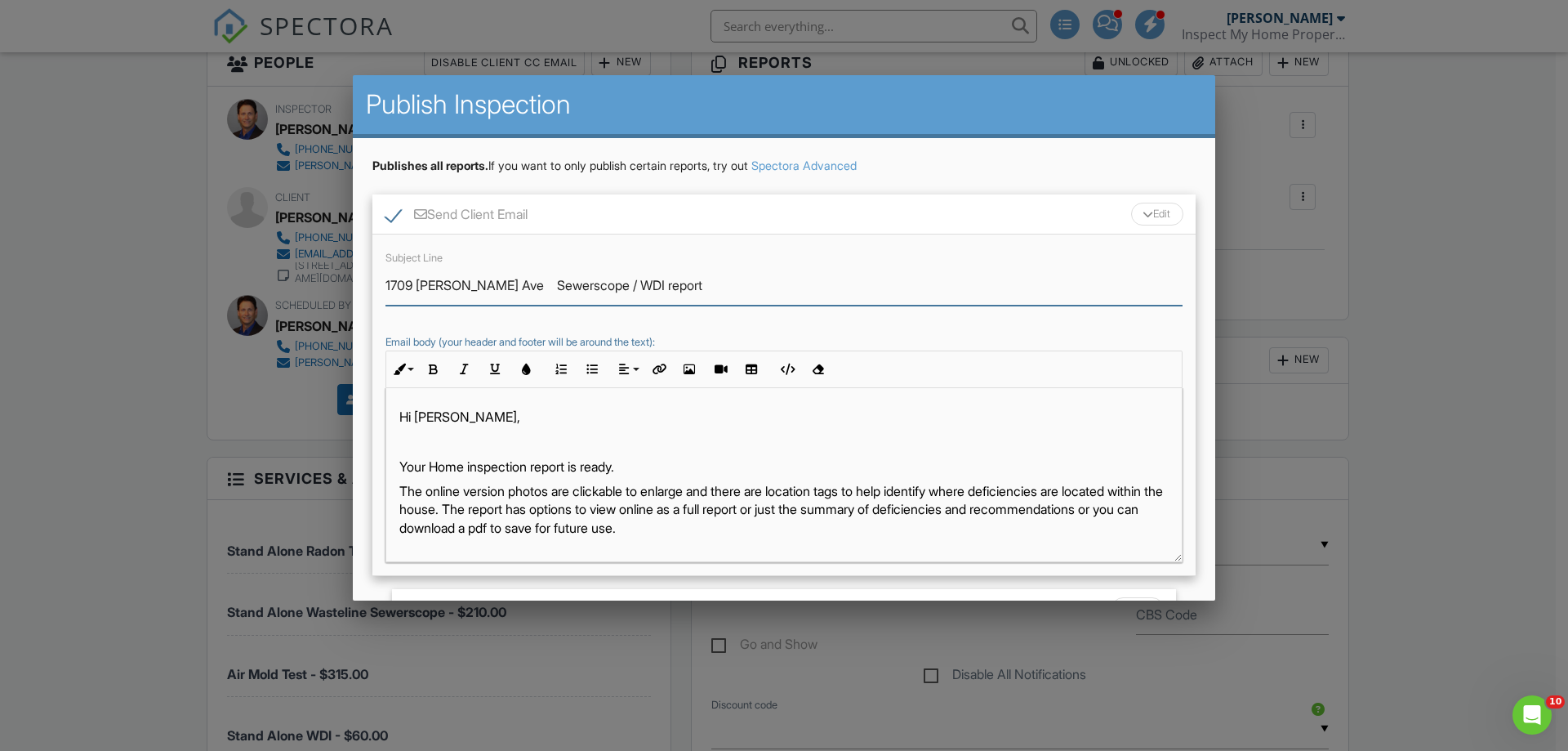
drag, startPoint x: 500, startPoint y: 286, endPoint x: 659, endPoint y: 289, distance: 159.0
click at [659, 289] on input "1709 [PERSON_NAME] Ave Sewerscope / WDI report" at bounding box center [784, 285] width 797 height 40
type input "1709 [PERSON_NAME] Ave Sewerscope / WDI report"
drag, startPoint x: 431, startPoint y: 468, endPoint x: 588, endPoint y: 469, distance: 157.0
click at [588, 469] on p "Your Home inspection report is ready." at bounding box center [784, 467] width 770 height 18
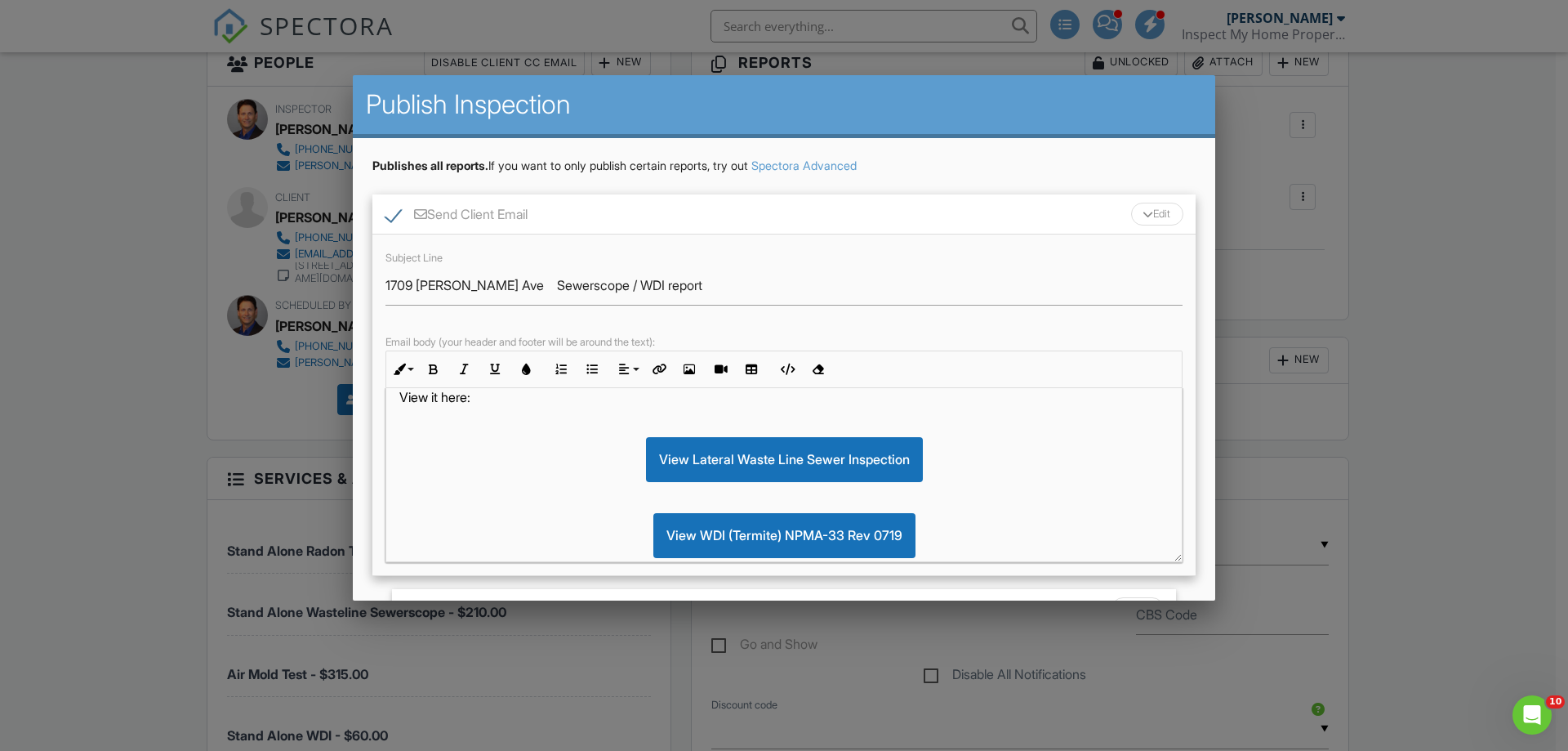
scroll to position [82, 0]
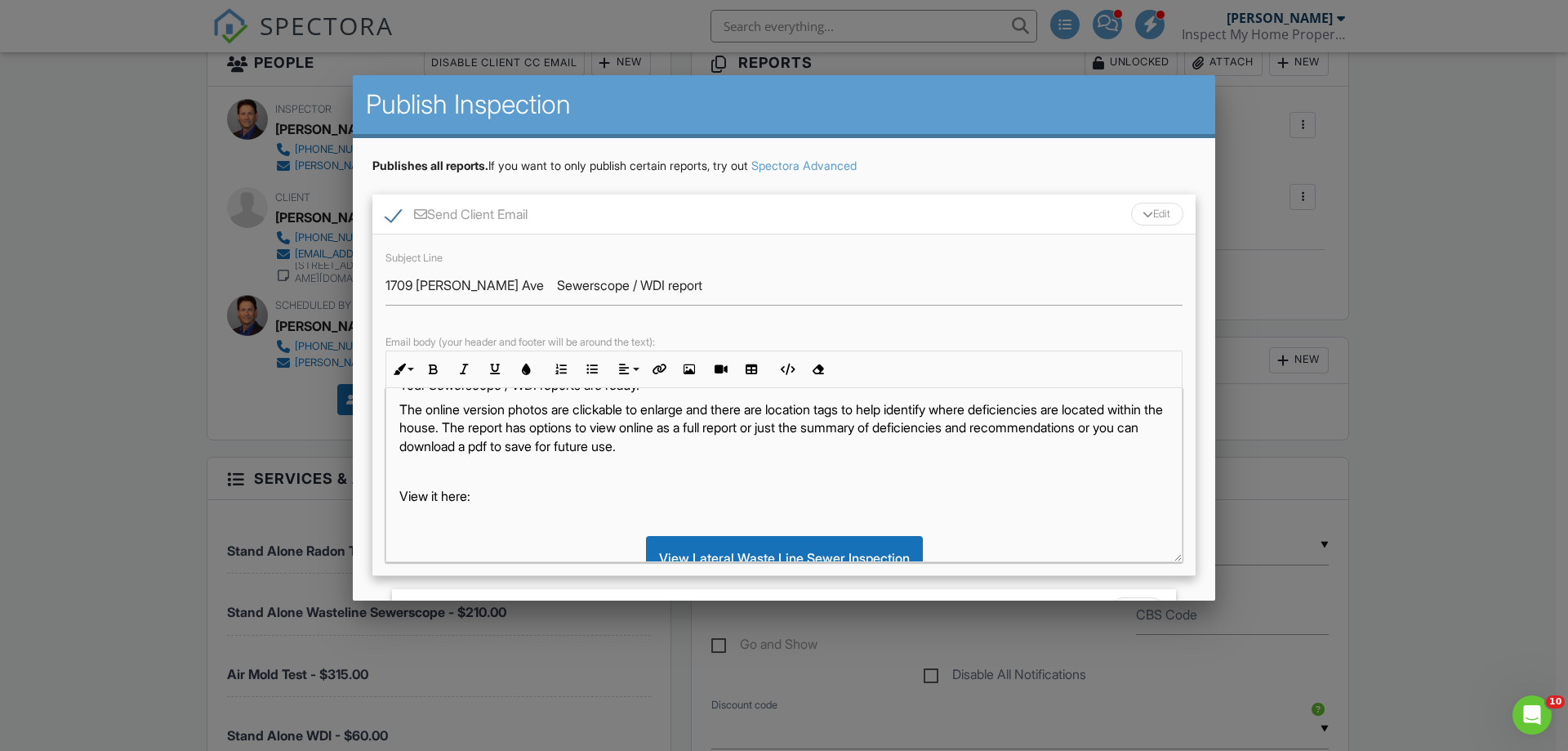
drag, startPoint x: 398, startPoint y: 405, endPoint x: 824, endPoint y: 454, distance: 428.8
click at [824, 454] on div "Hi Shirin, Your Sewerscope / WDI reports are ready. The online version photos a…" at bounding box center [784, 565] width 795 height 519
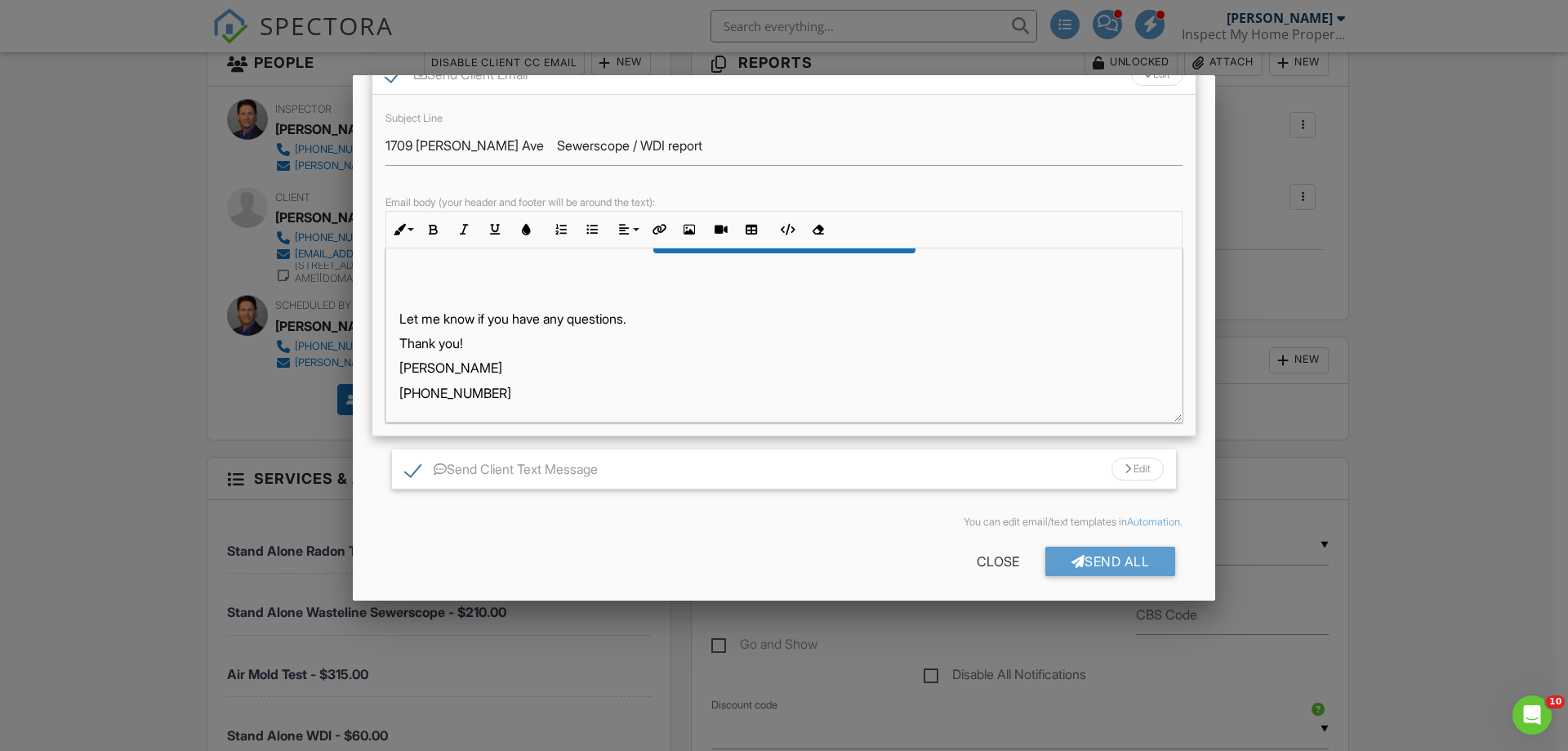
scroll to position [147, 0]
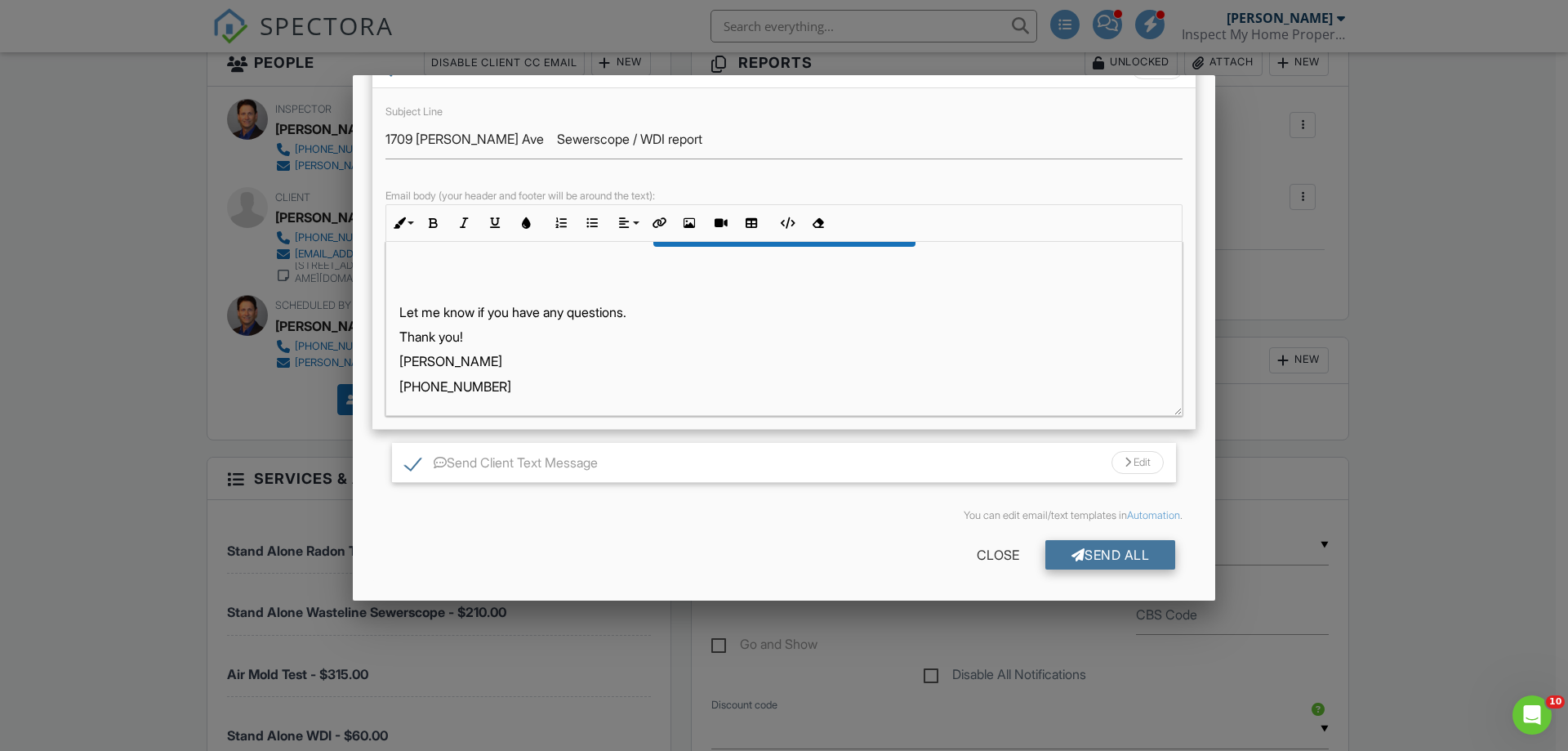
click at [1089, 550] on div "Send All" at bounding box center [1110, 554] width 131 height 30
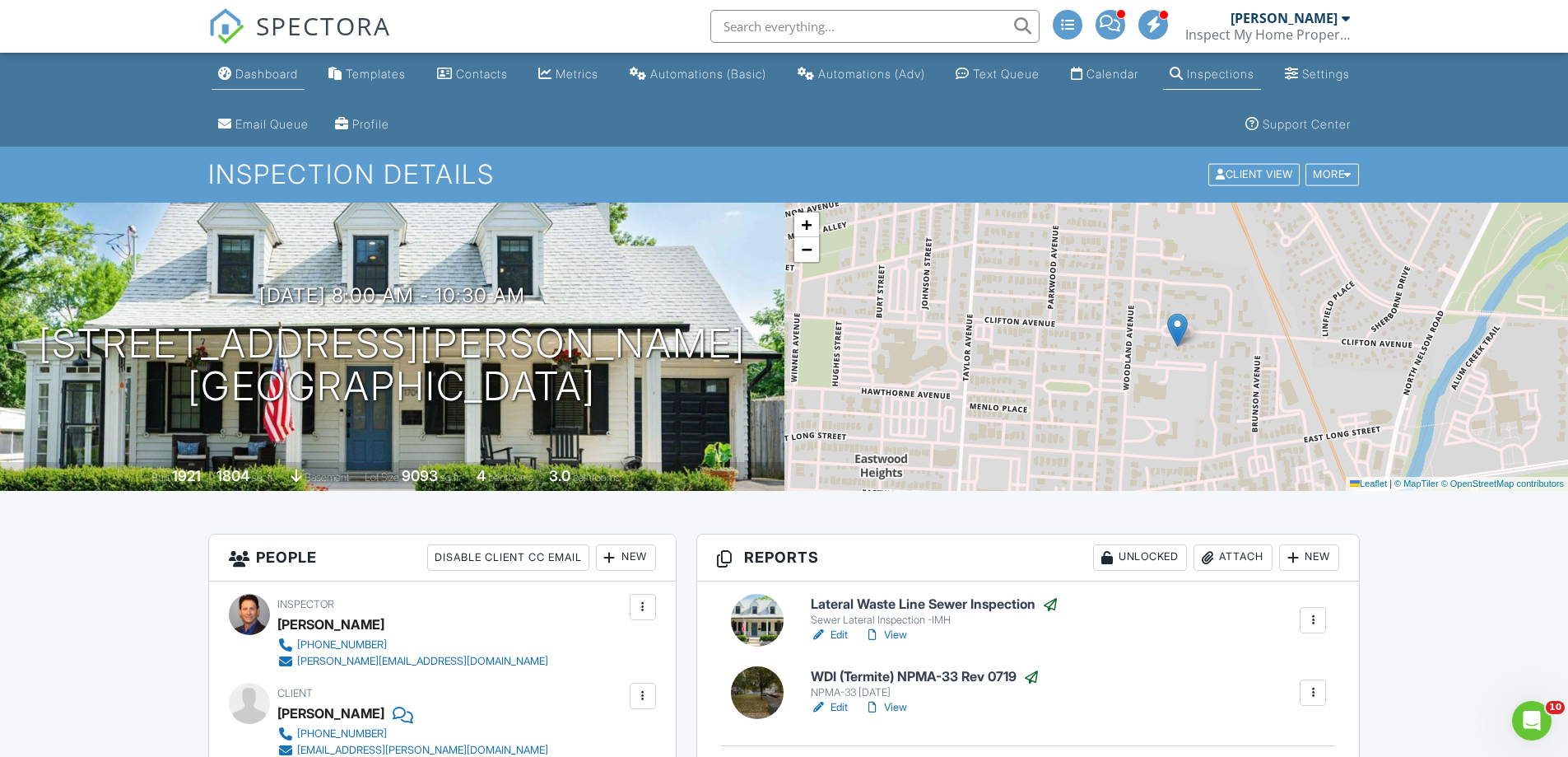
click at [268, 75] on div "Dashboard" at bounding box center [266, 73] width 62 height 14
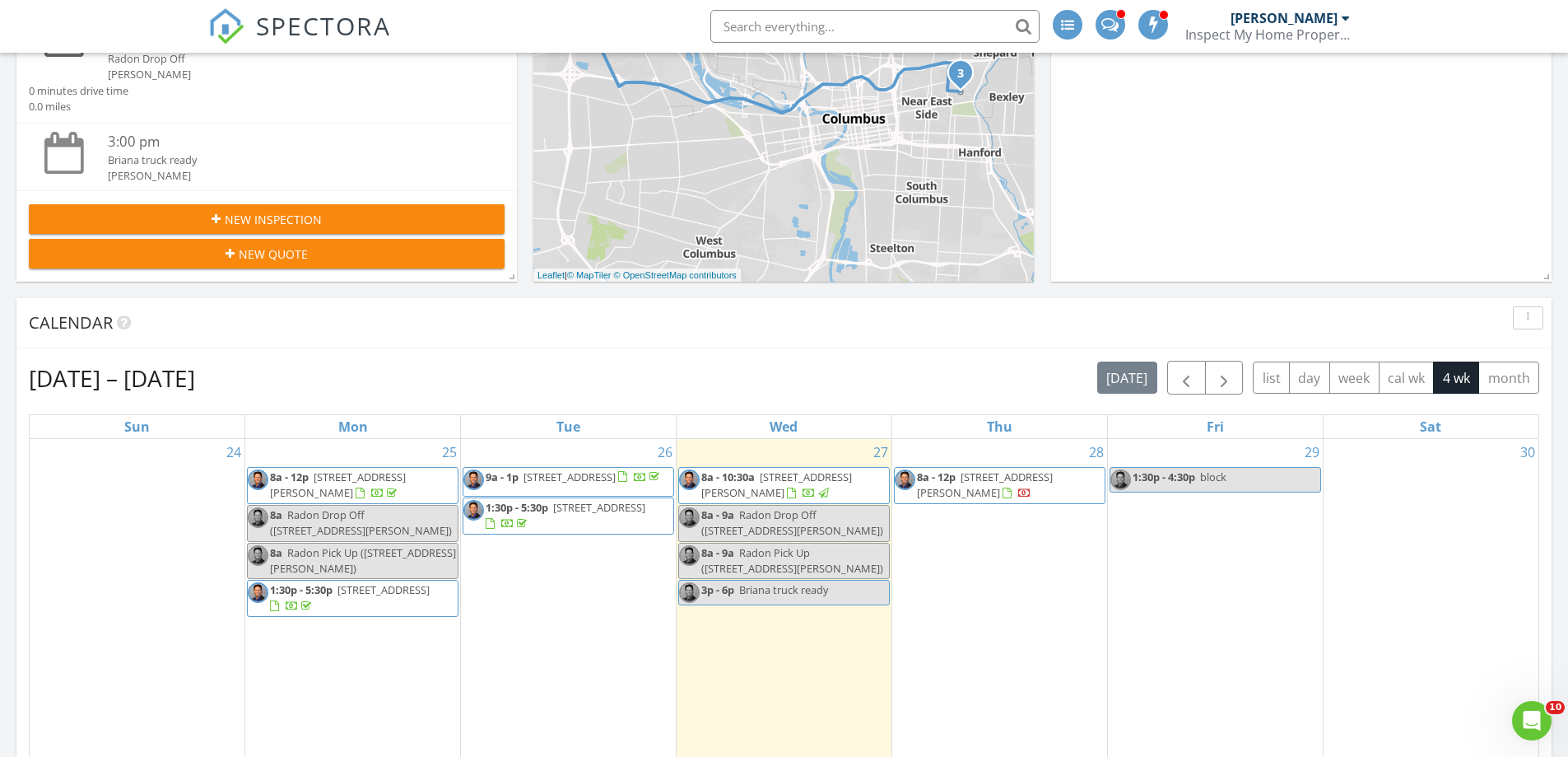
scroll to position [494, 0]
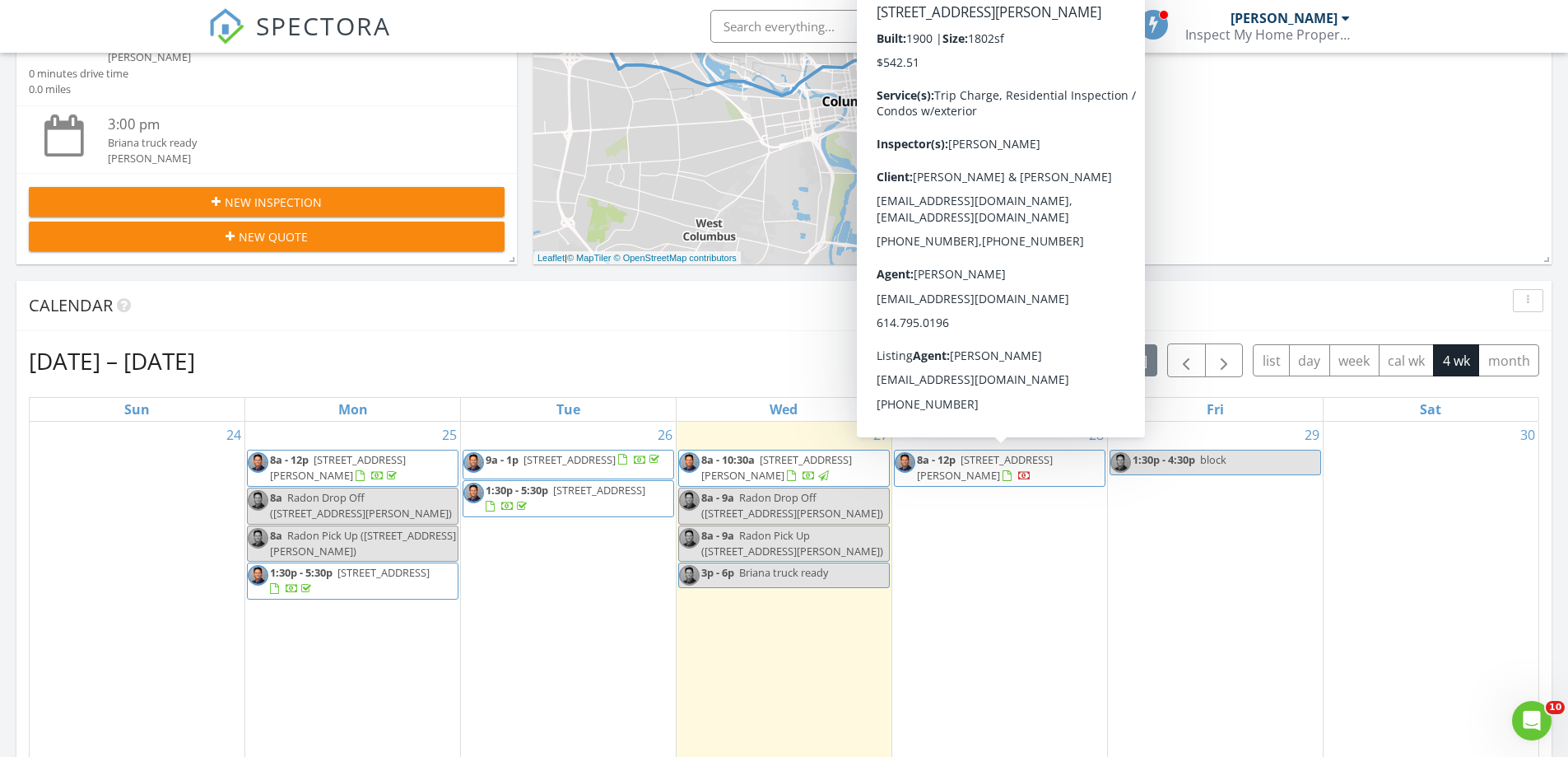
click at [1004, 466] on span "[STREET_ADDRESS][PERSON_NAME]" at bounding box center [984, 467] width 136 height 31
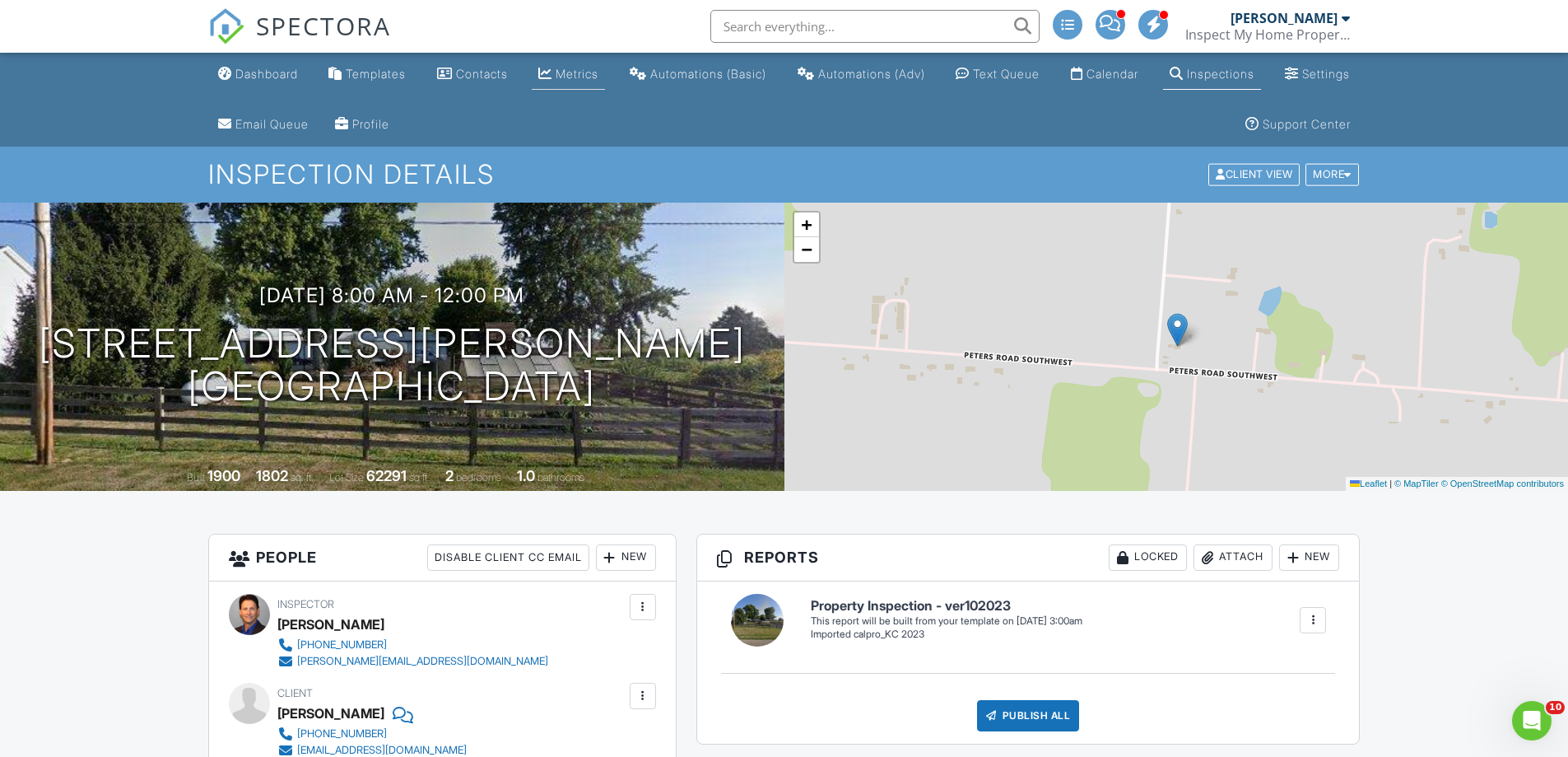
click at [598, 68] on div "Metrics" at bounding box center [576, 73] width 43 height 14
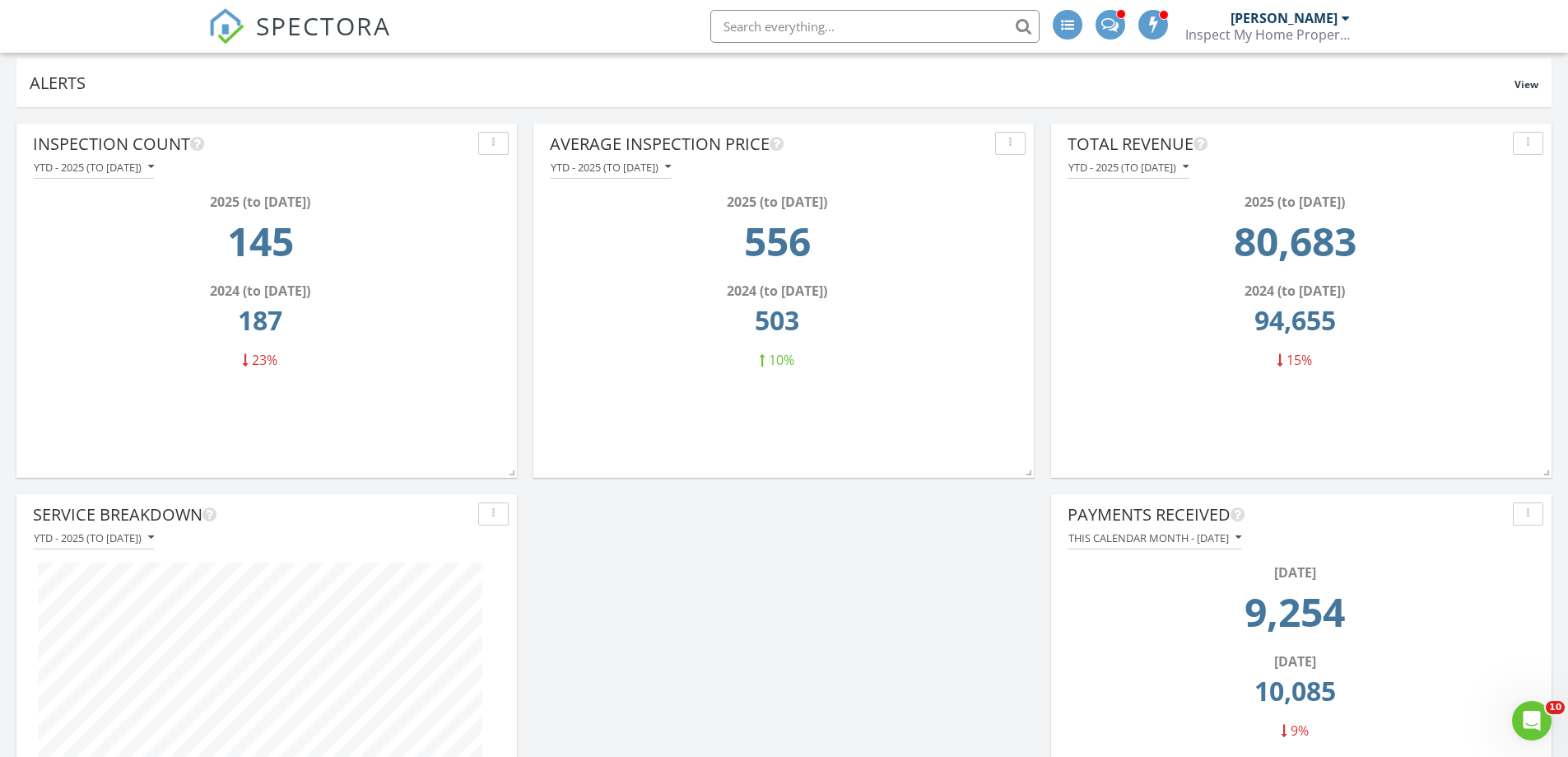
scroll to position [165, 0]
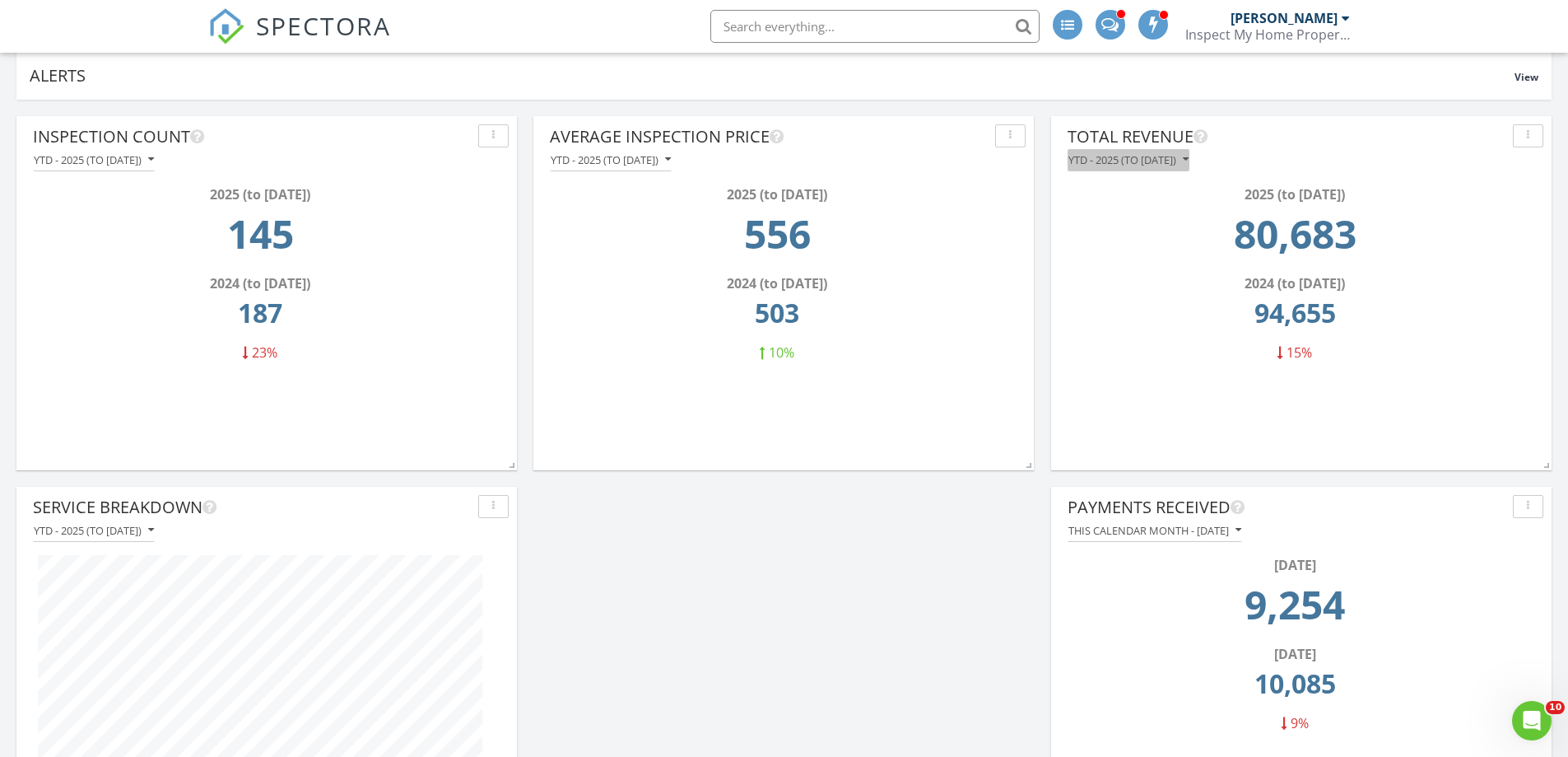
click at [1120, 149] on button "YTD - 2025 (to [DATE])" at bounding box center [1128, 160] width 122 height 22
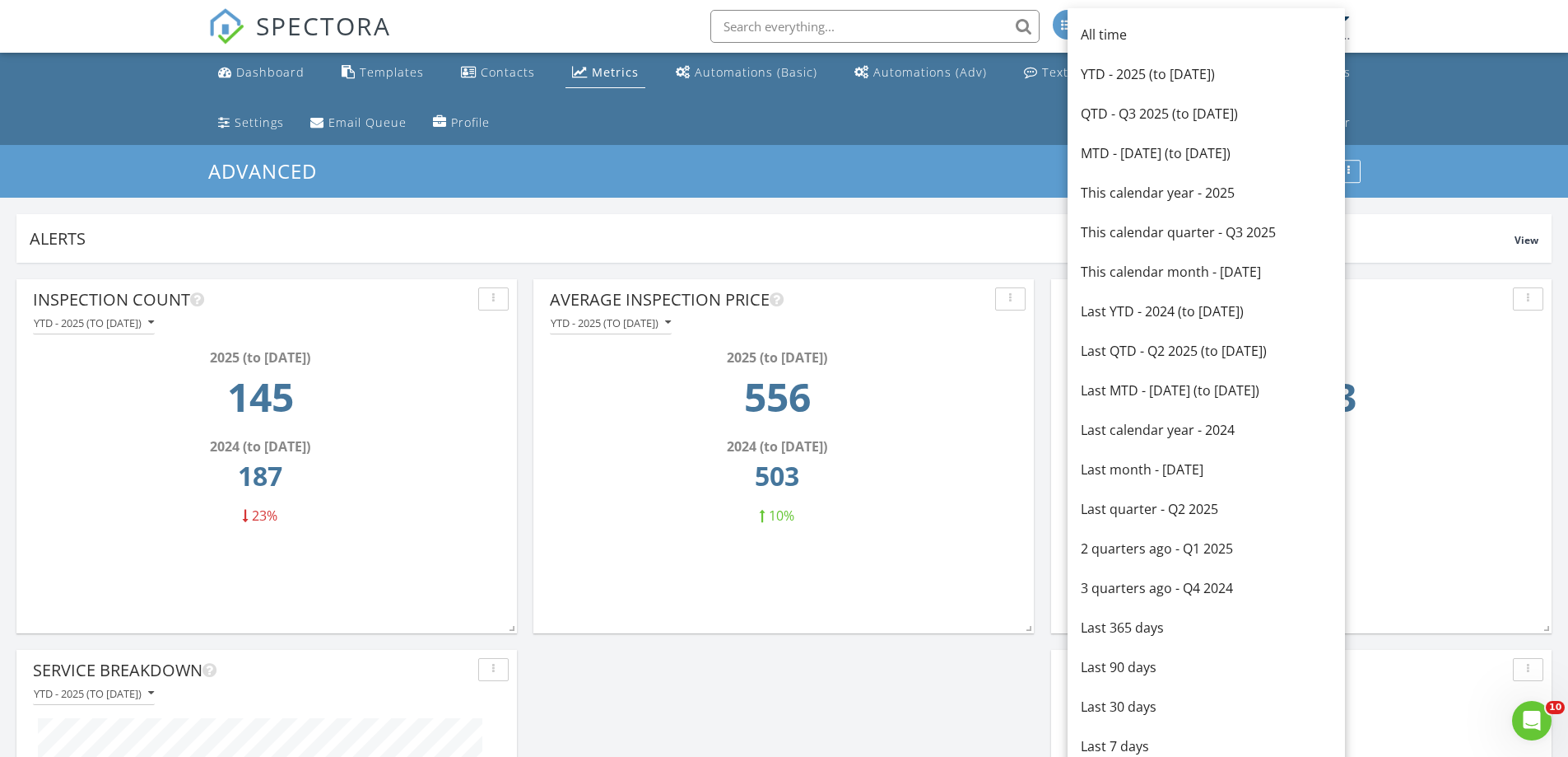
scroll to position [0, 0]
click at [1137, 235] on div "This calendar quarter - Q3 2025" at bounding box center [1205, 234] width 251 height 20
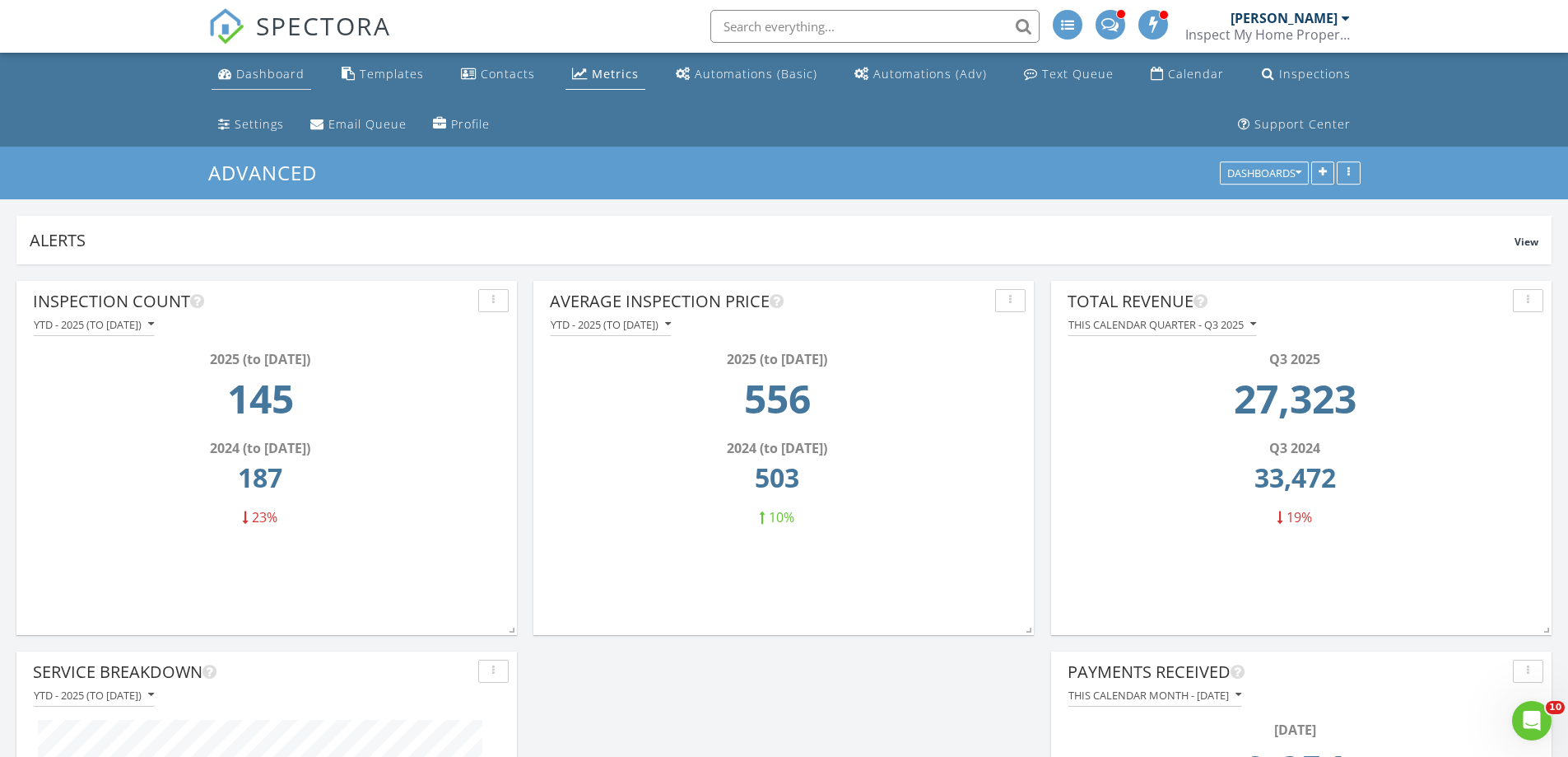
click at [262, 77] on div "Dashboard" at bounding box center [270, 73] width 68 height 16
